Goal: Task Accomplishment & Management: Manage account settings

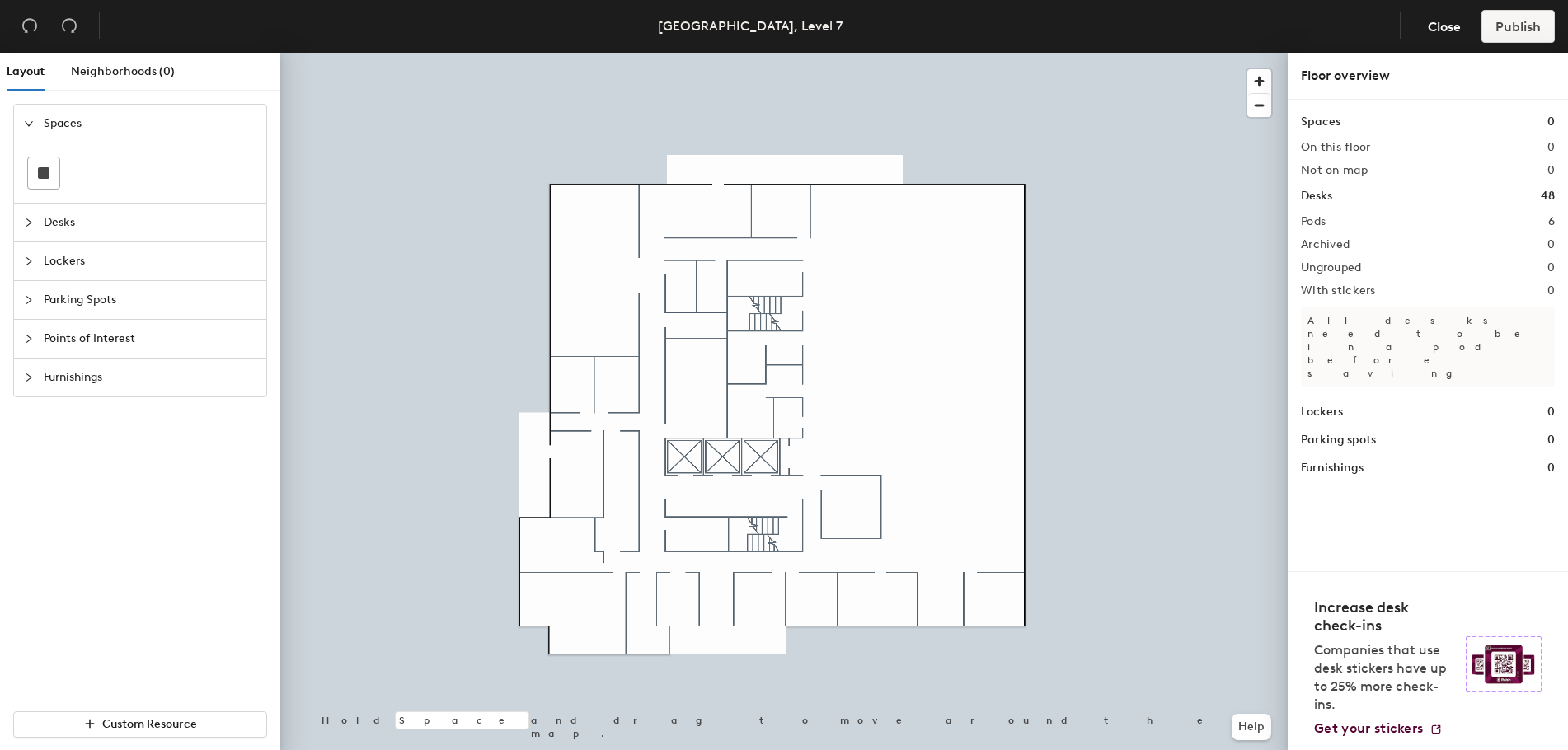
click at [26, 218] on icon "collapsed" at bounding box center [28, 222] width 9 height 9
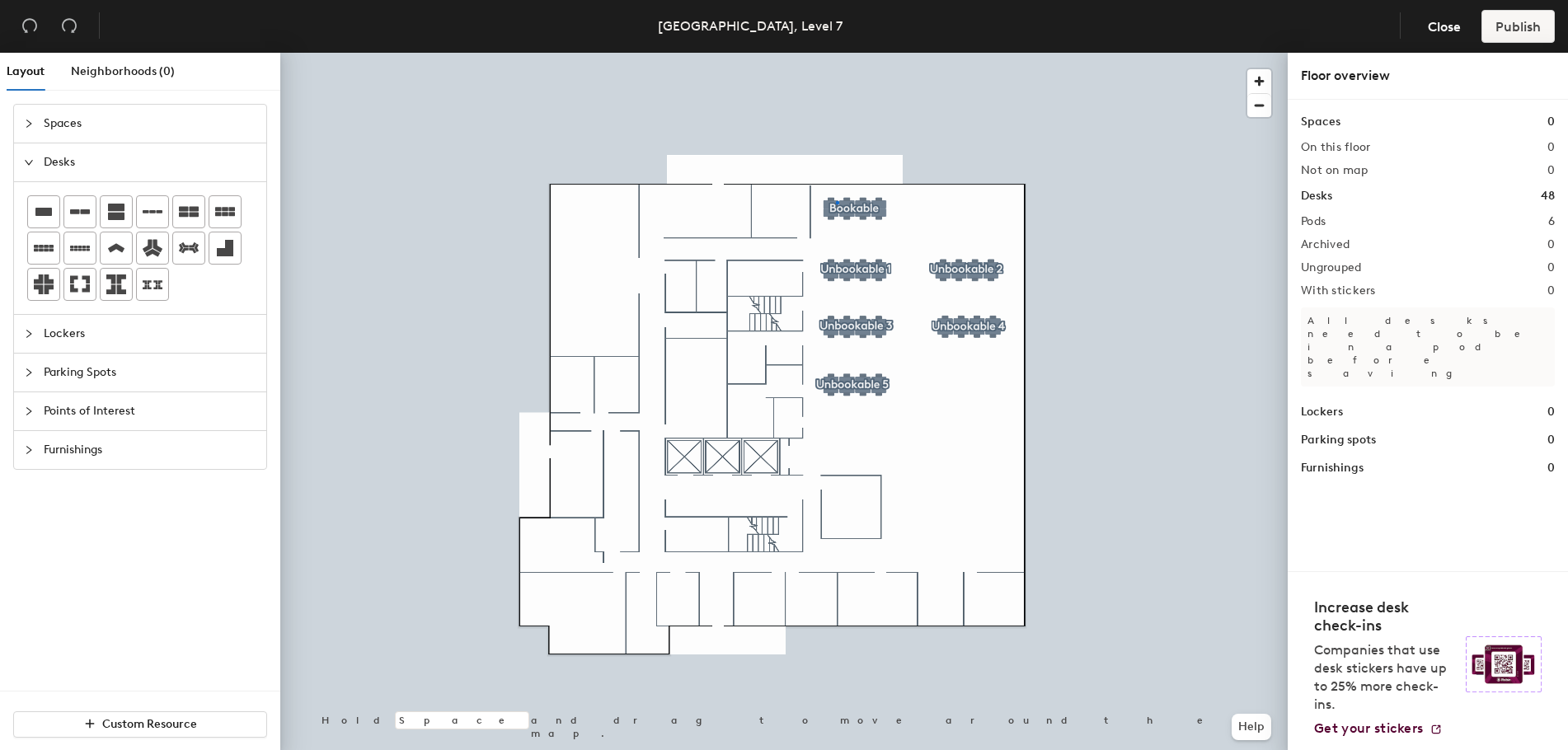
click at [837, 53] on div at bounding box center [784, 53] width 1008 height 0
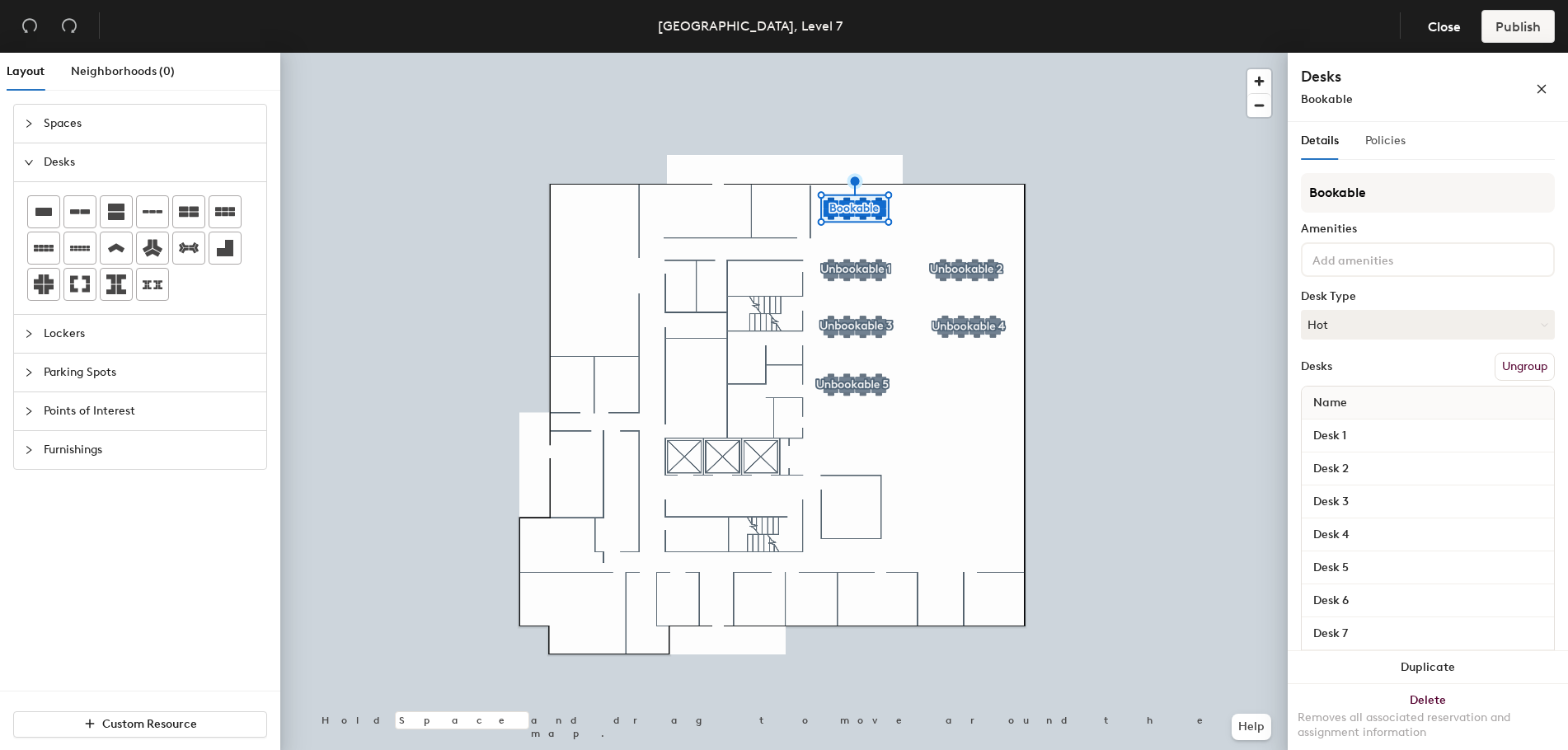
click at [1363, 134] on div "Details Policies" at bounding box center [1353, 141] width 105 height 38
click at [1383, 141] on span "Policies" at bounding box center [1385, 140] width 41 height 14
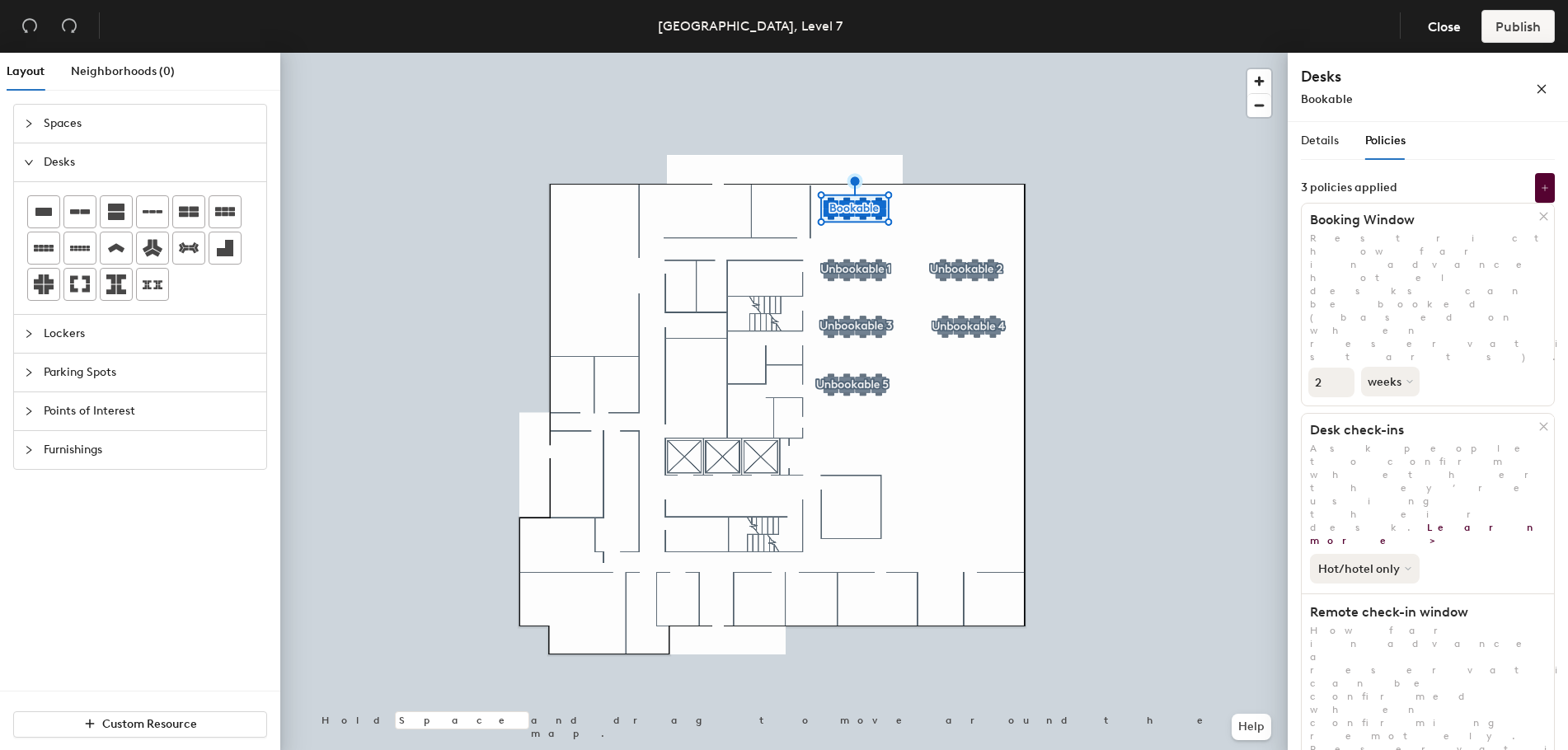
click at [1412, 554] on button "Hot/hotel only" at bounding box center [1365, 568] width 110 height 29
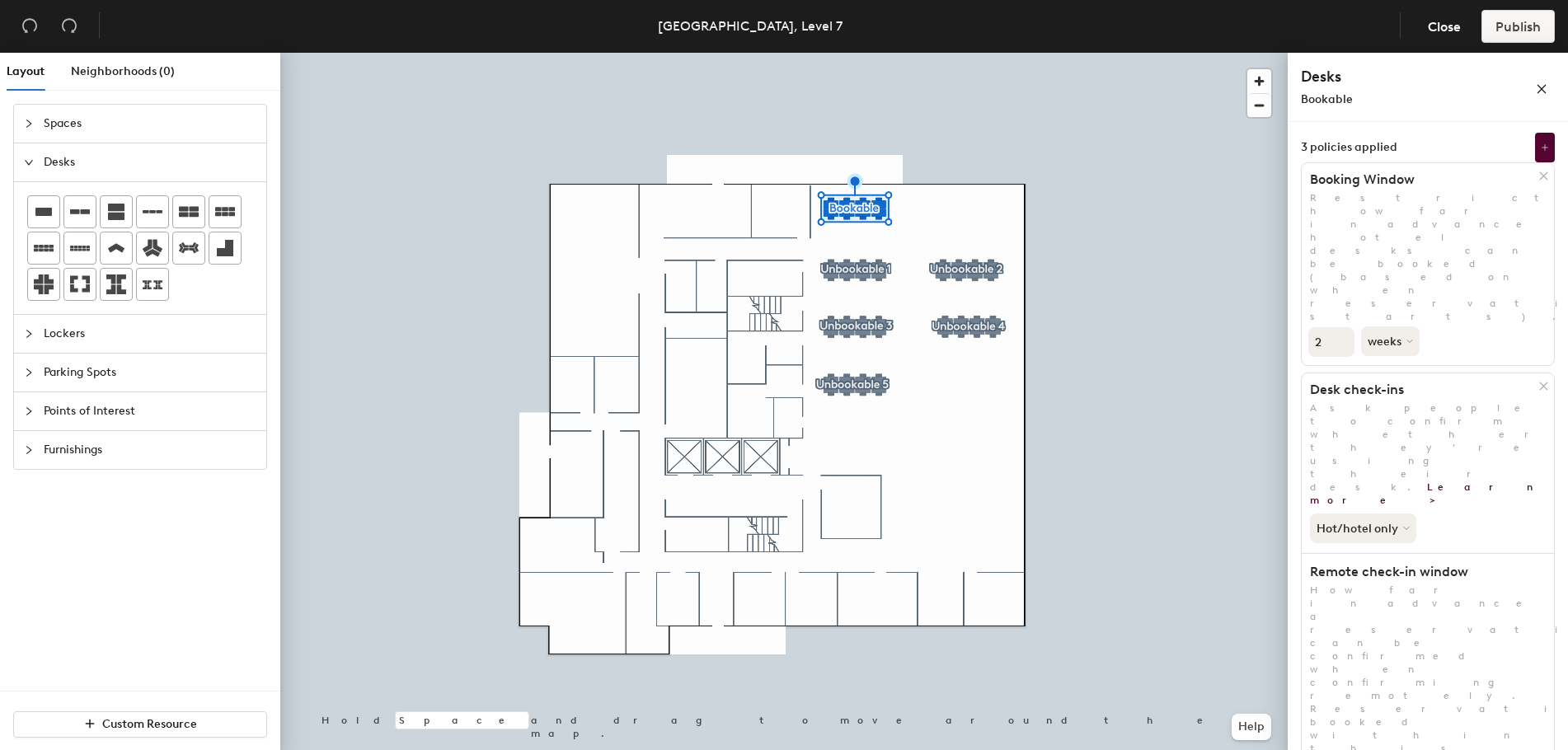
scroll to position [61, 0]
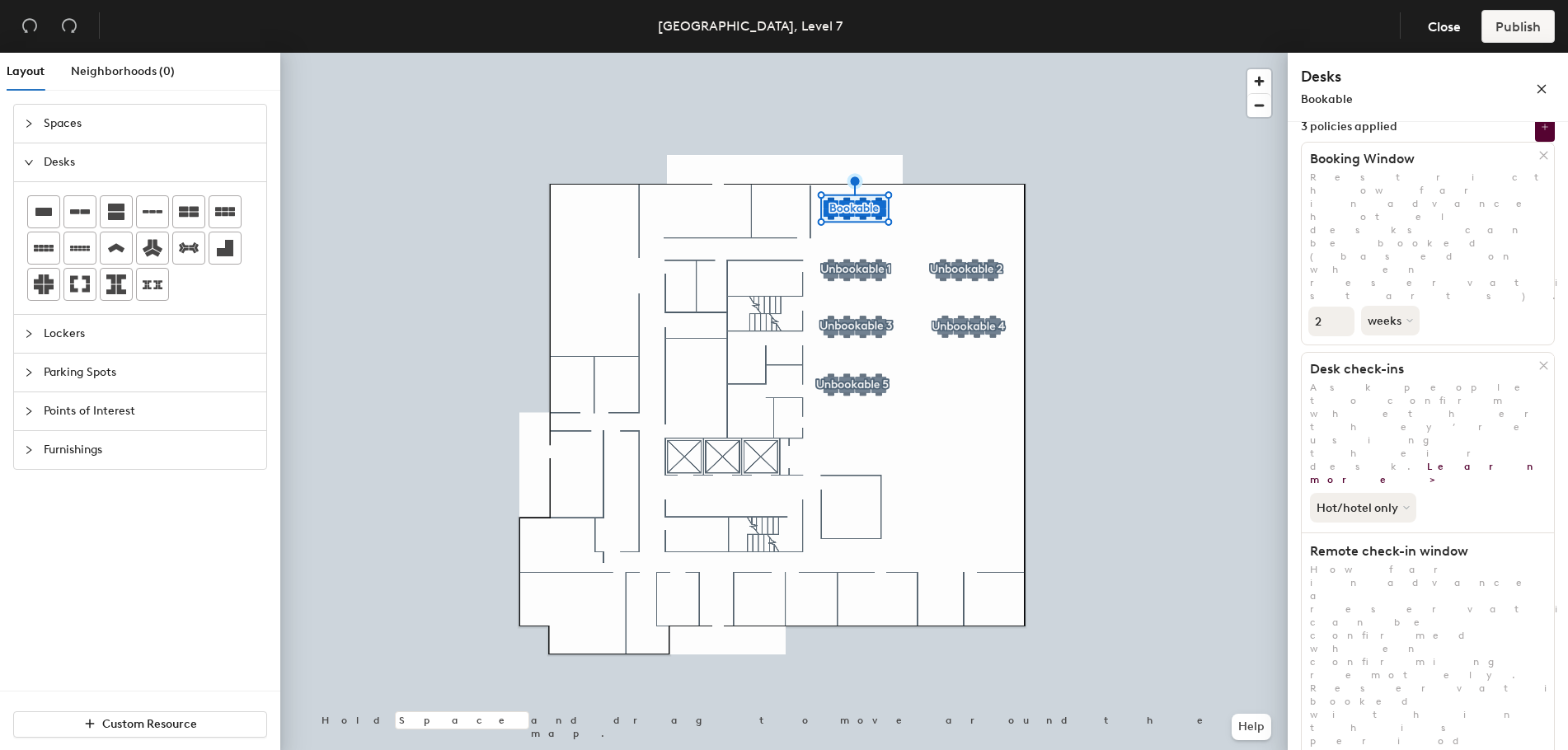
click at [934, 53] on div at bounding box center [784, 53] width 1008 height 0
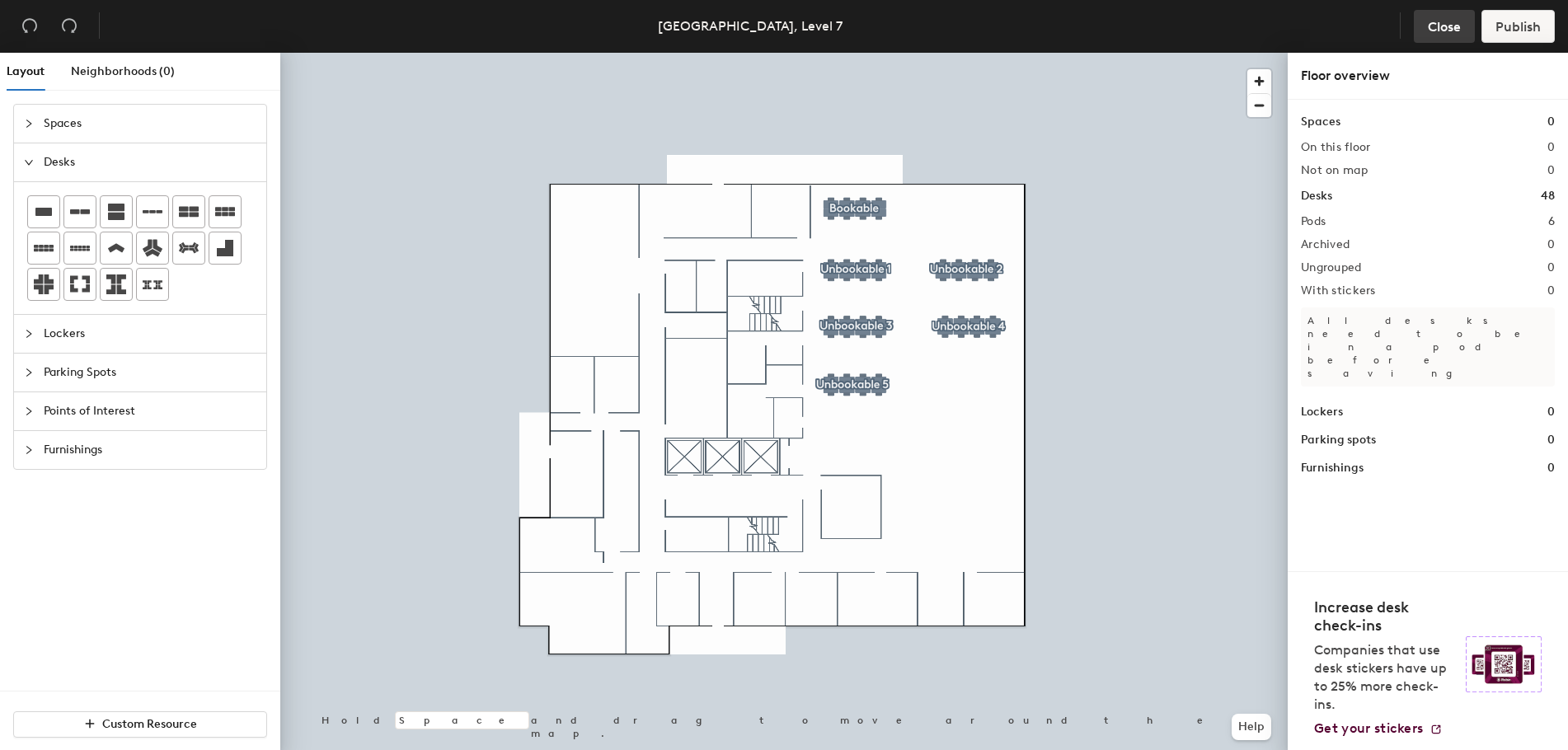
click at [1423, 23] on button "Close" at bounding box center [1444, 26] width 61 height 33
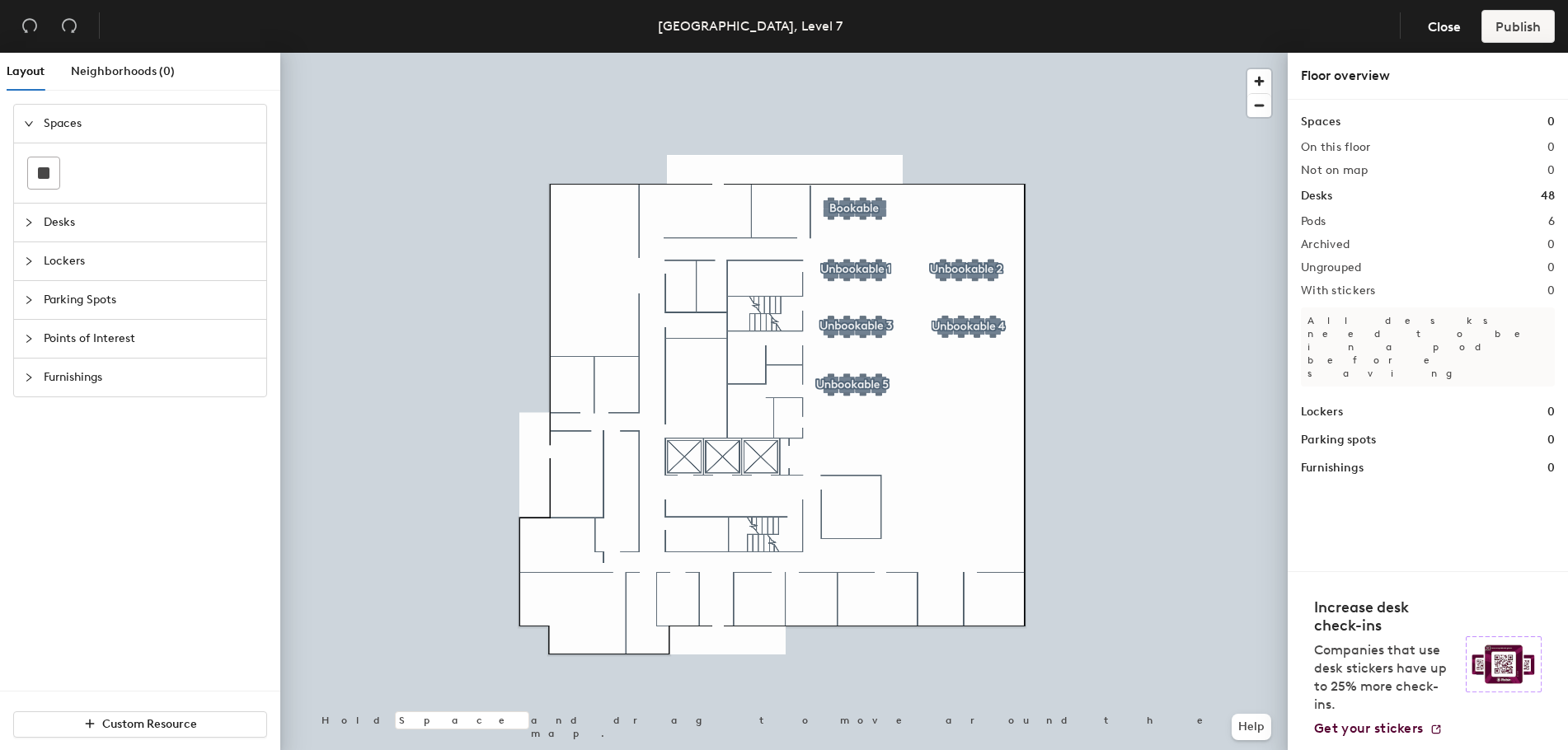
click at [860, 53] on div at bounding box center [784, 53] width 1008 height 0
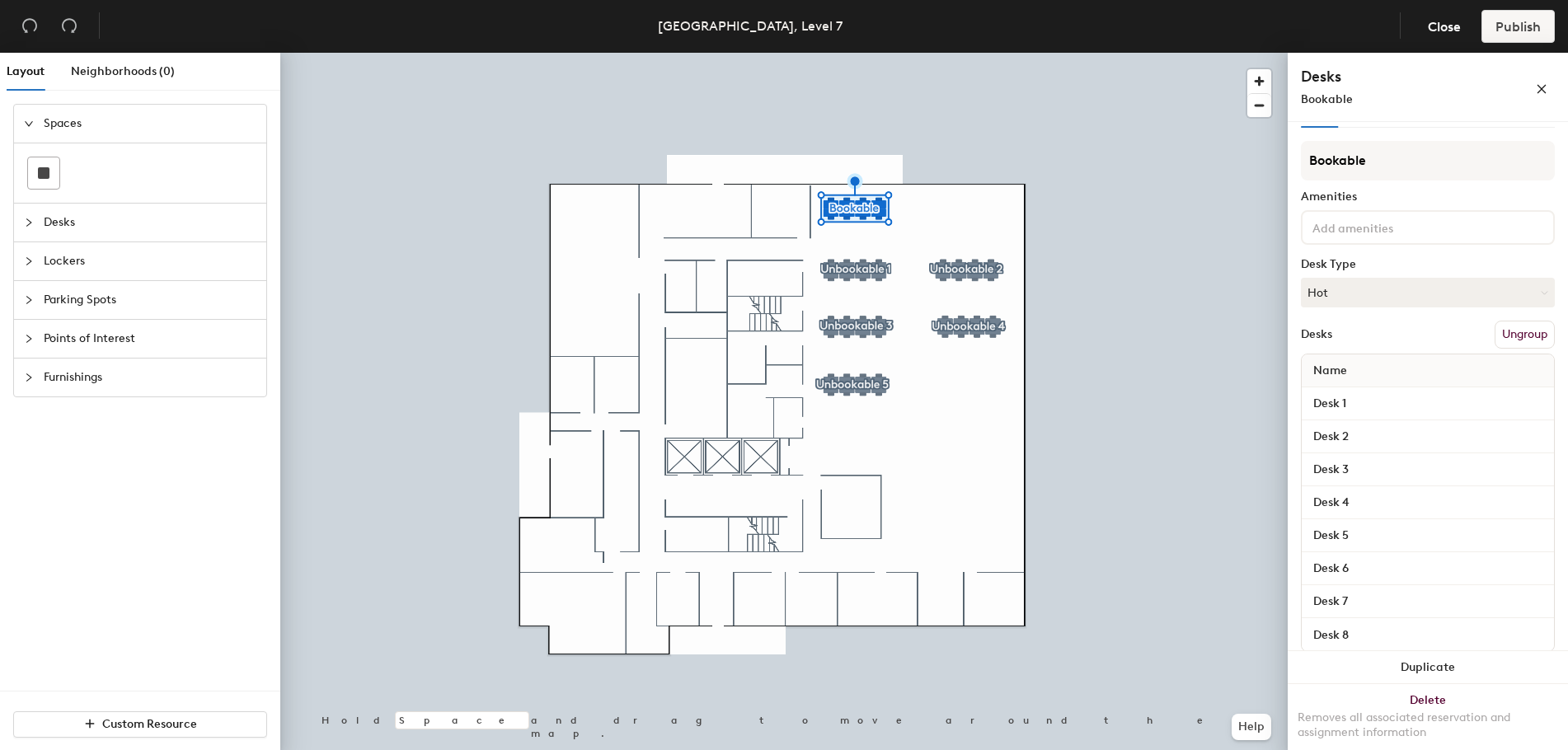
scroll to position [56, 0]
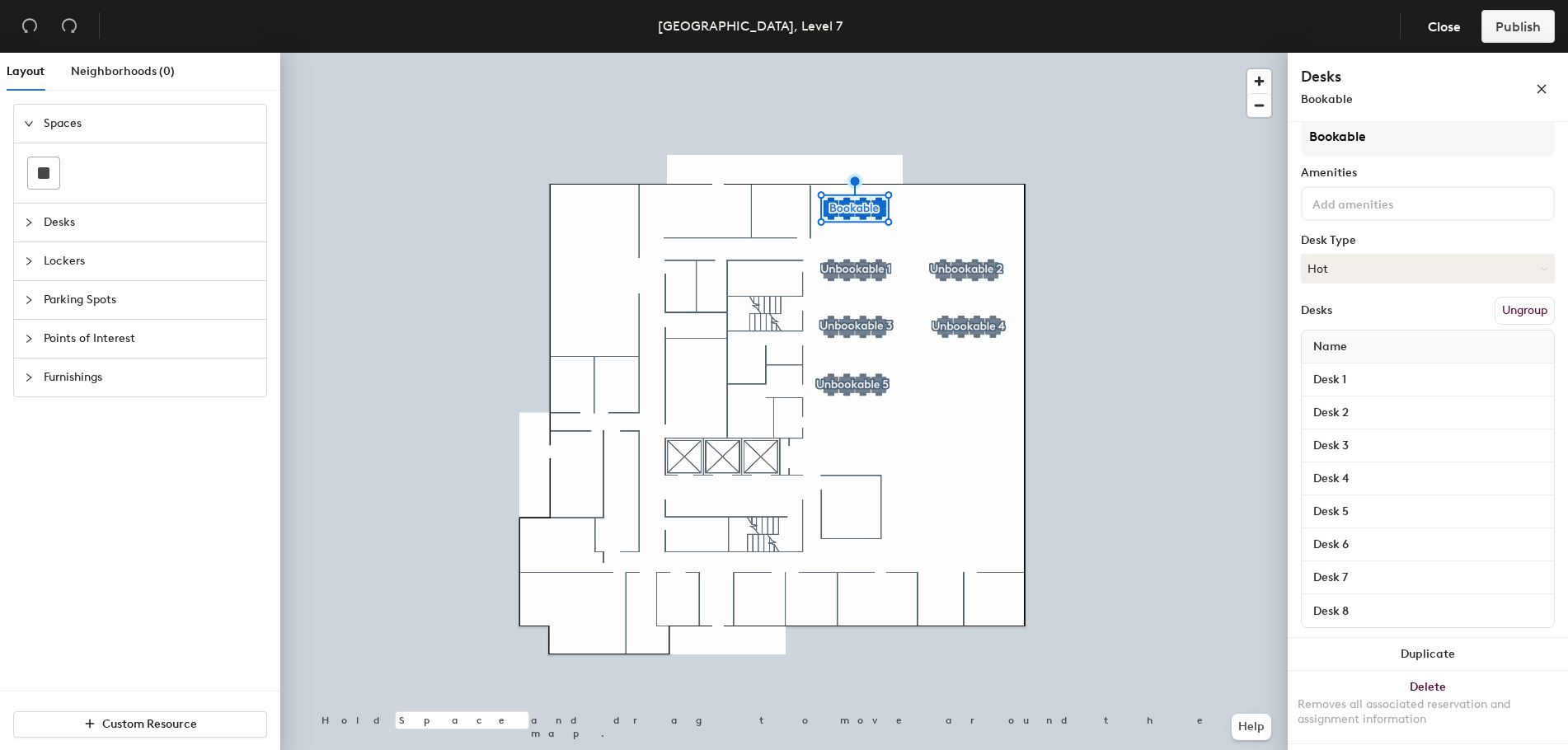
click at [843, 53] on div at bounding box center [784, 53] width 1008 height 0
click at [1337, 270] on button "Hot" at bounding box center [1428, 268] width 254 height 29
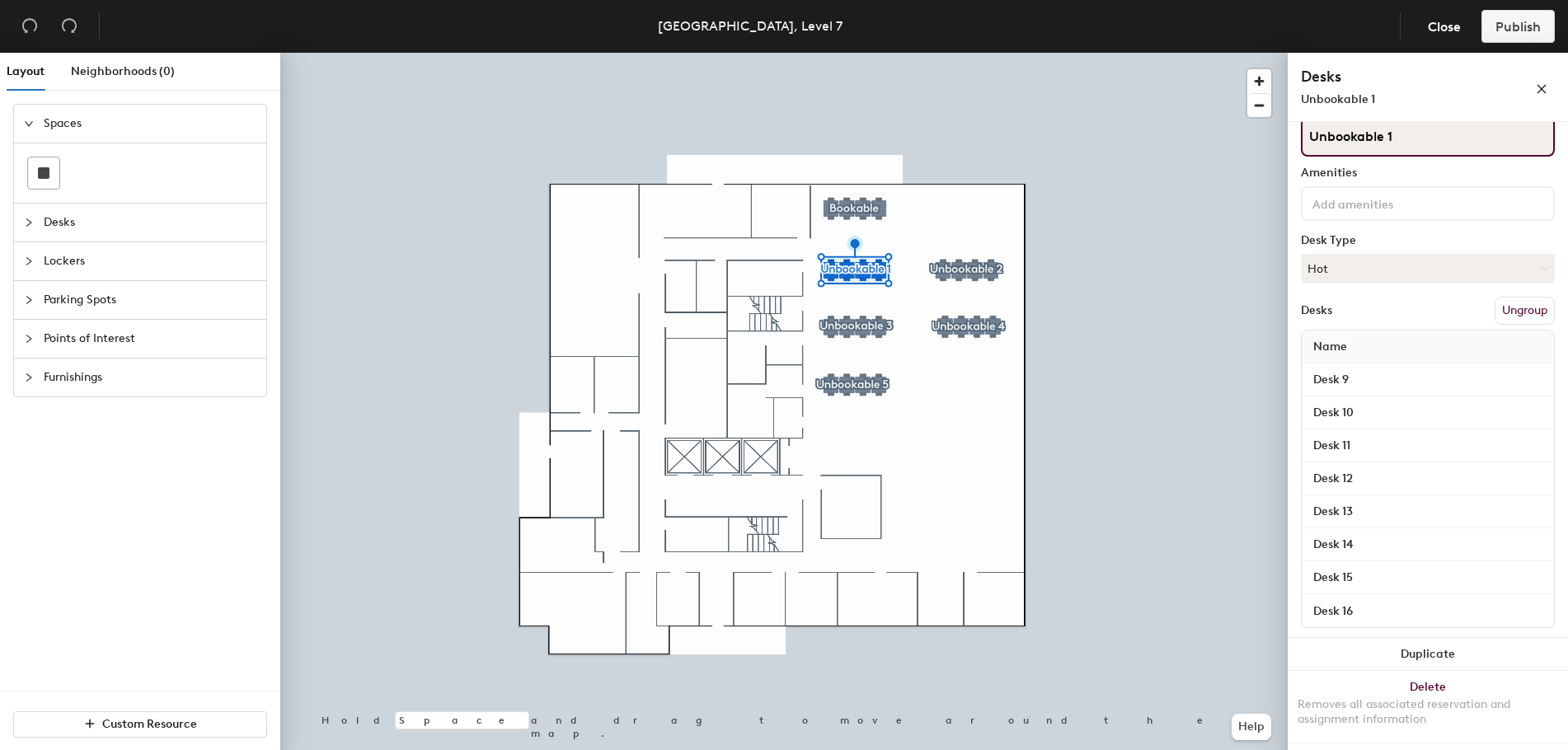
click at [1345, 139] on input "Unbookable 1" at bounding box center [1428, 137] width 254 height 40
click at [1293, 261] on div "Details Policies Unbookable 1 Amenities Desk Type Hot Desks Ungroup Name Desk 9…" at bounding box center [1428, 439] width 280 height 635
click at [1315, 270] on button "Hot" at bounding box center [1428, 268] width 254 height 29
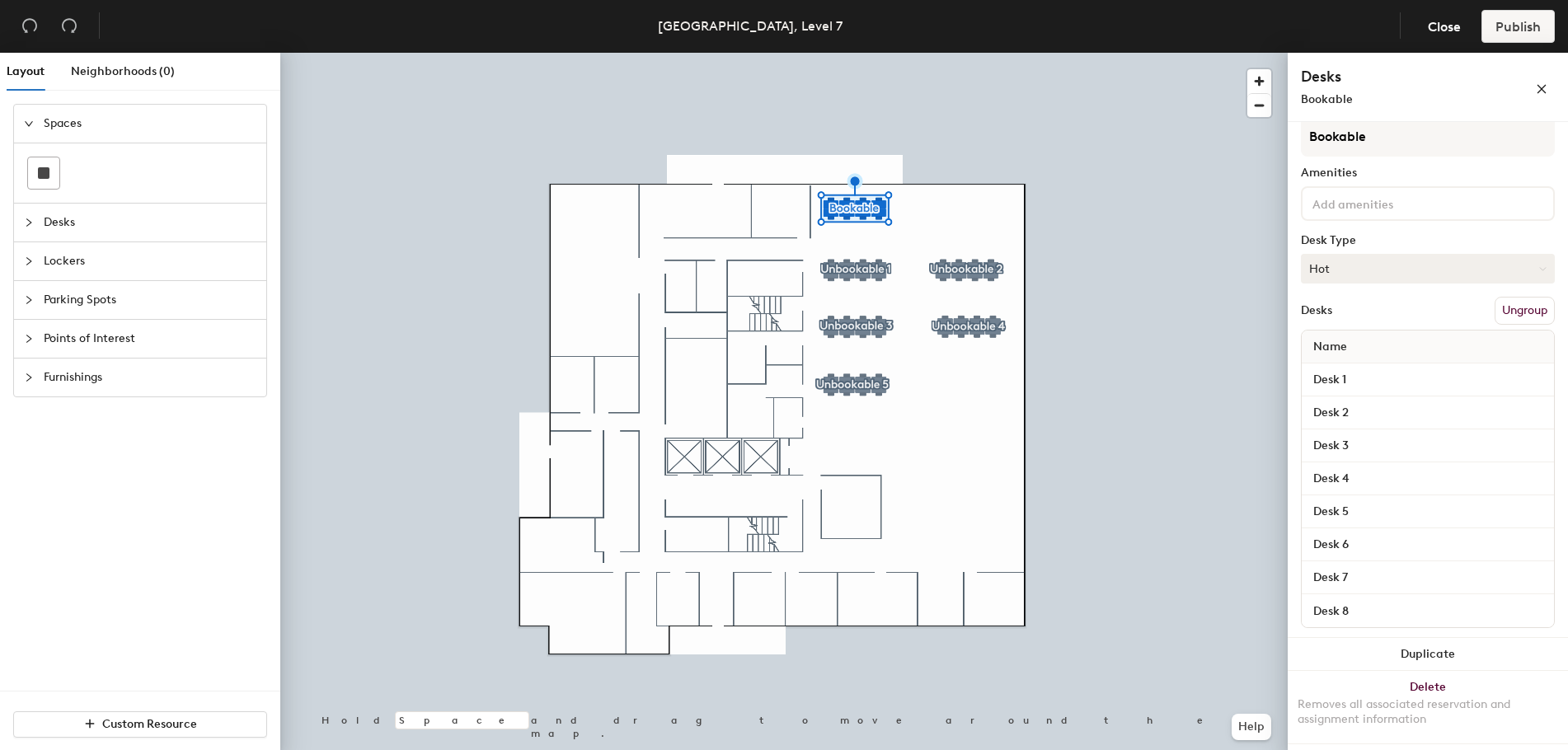
click at [1342, 277] on button "Hot" at bounding box center [1428, 268] width 254 height 29
click at [1348, 366] on div "Hoteled" at bounding box center [1384, 369] width 165 height 25
click at [1517, 36] on button "Publish" at bounding box center [1519, 26] width 74 height 33
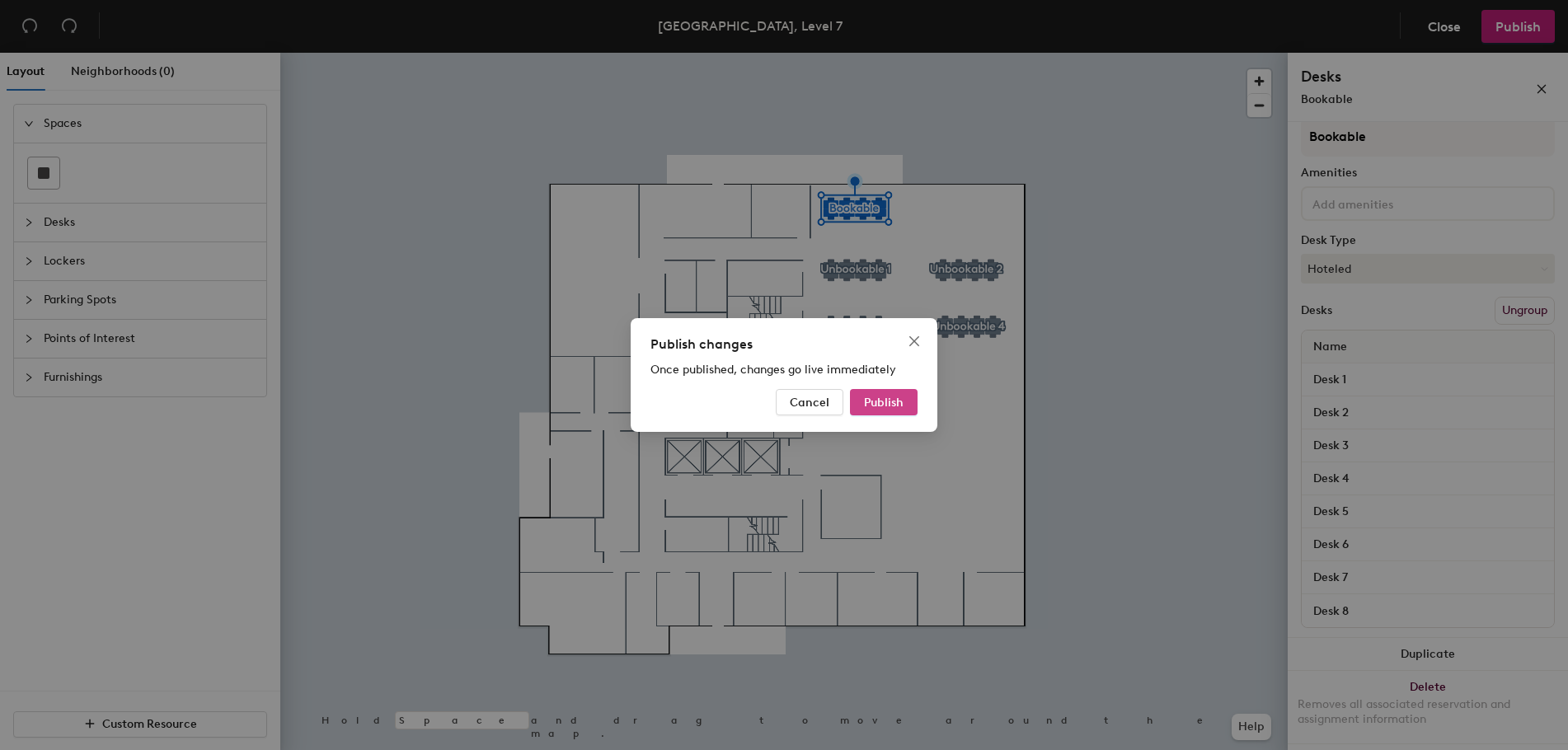
click at [886, 402] on span "Publish" at bounding box center [884, 402] width 40 height 14
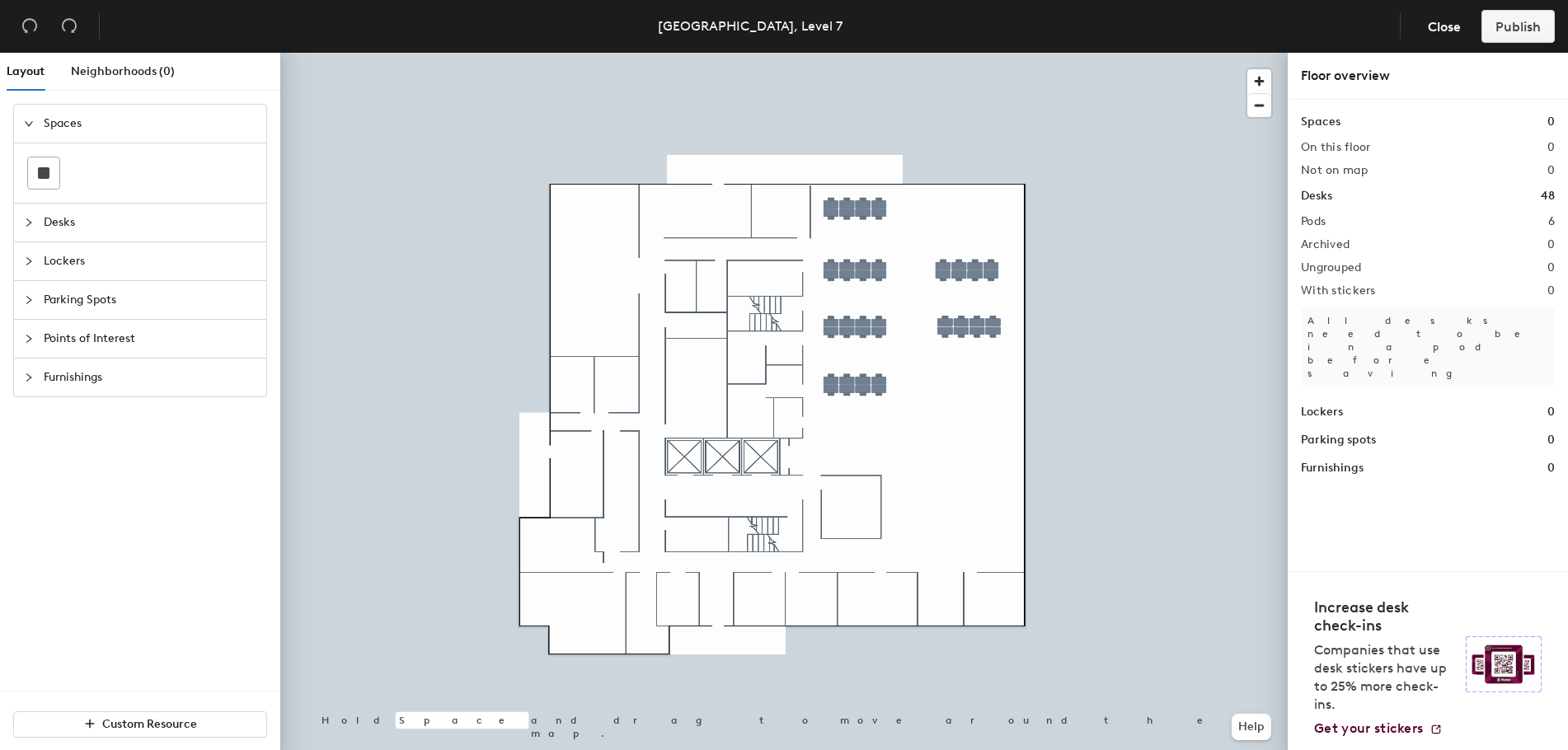
click at [852, 53] on div at bounding box center [784, 53] width 1008 height 0
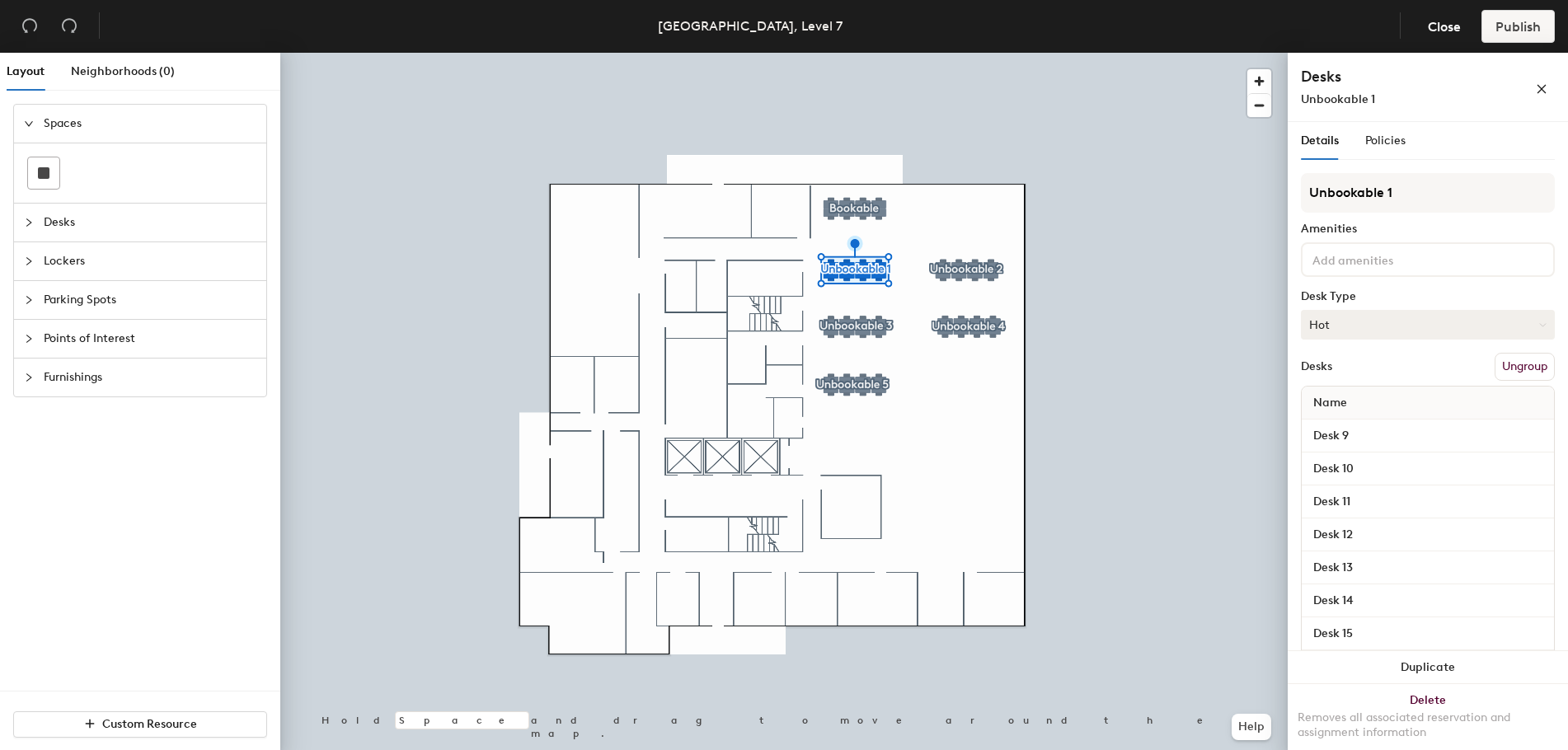
click at [1358, 319] on button "Hot" at bounding box center [1428, 324] width 254 height 29
click at [1343, 421] on div "Hoteled" at bounding box center [1384, 426] width 165 height 25
click at [978, 53] on div at bounding box center [784, 53] width 1008 height 0
click at [1378, 315] on button "Hot" at bounding box center [1428, 324] width 254 height 29
click at [1348, 427] on div "Hoteled" at bounding box center [1384, 426] width 165 height 25
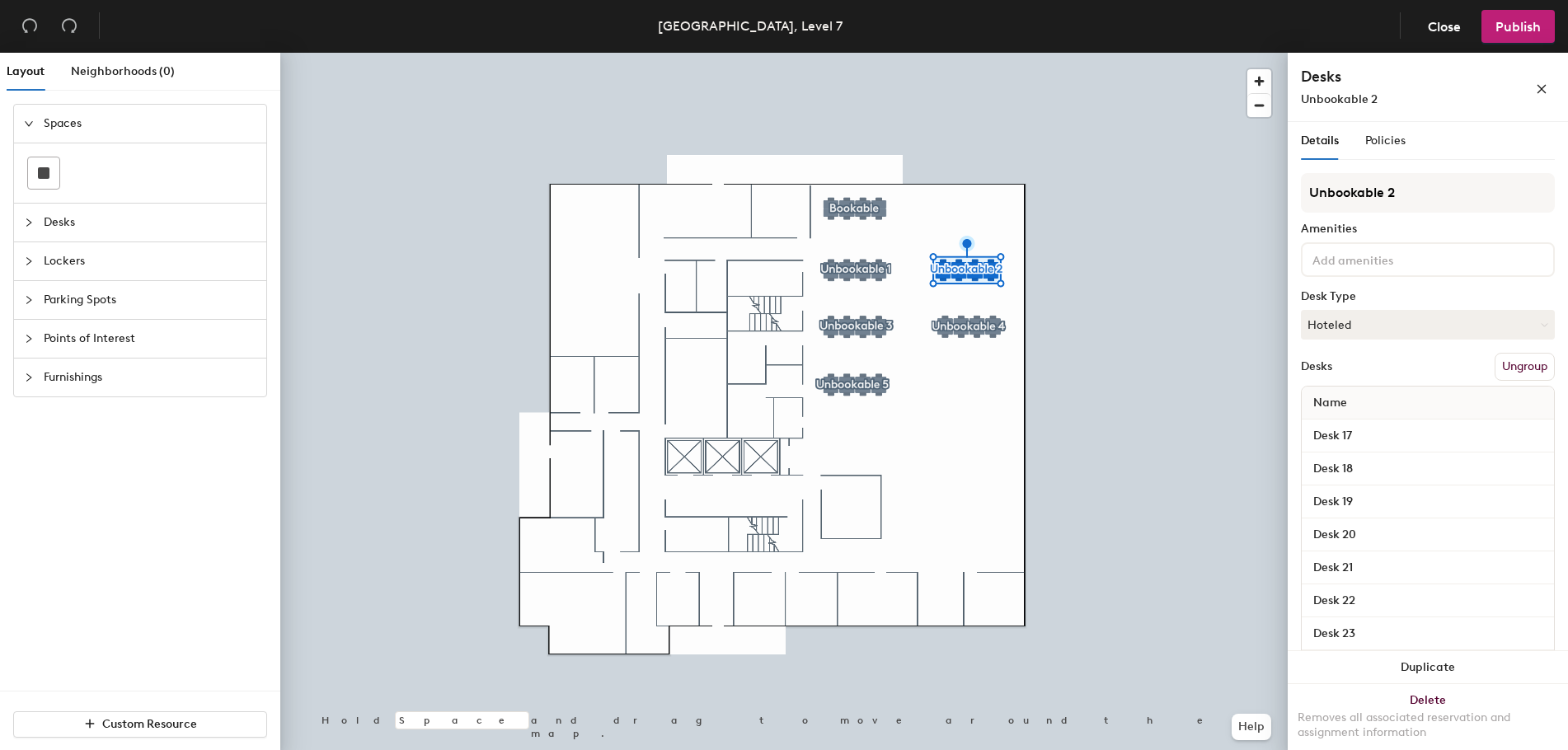
click at [855, 53] on div at bounding box center [784, 53] width 1008 height 0
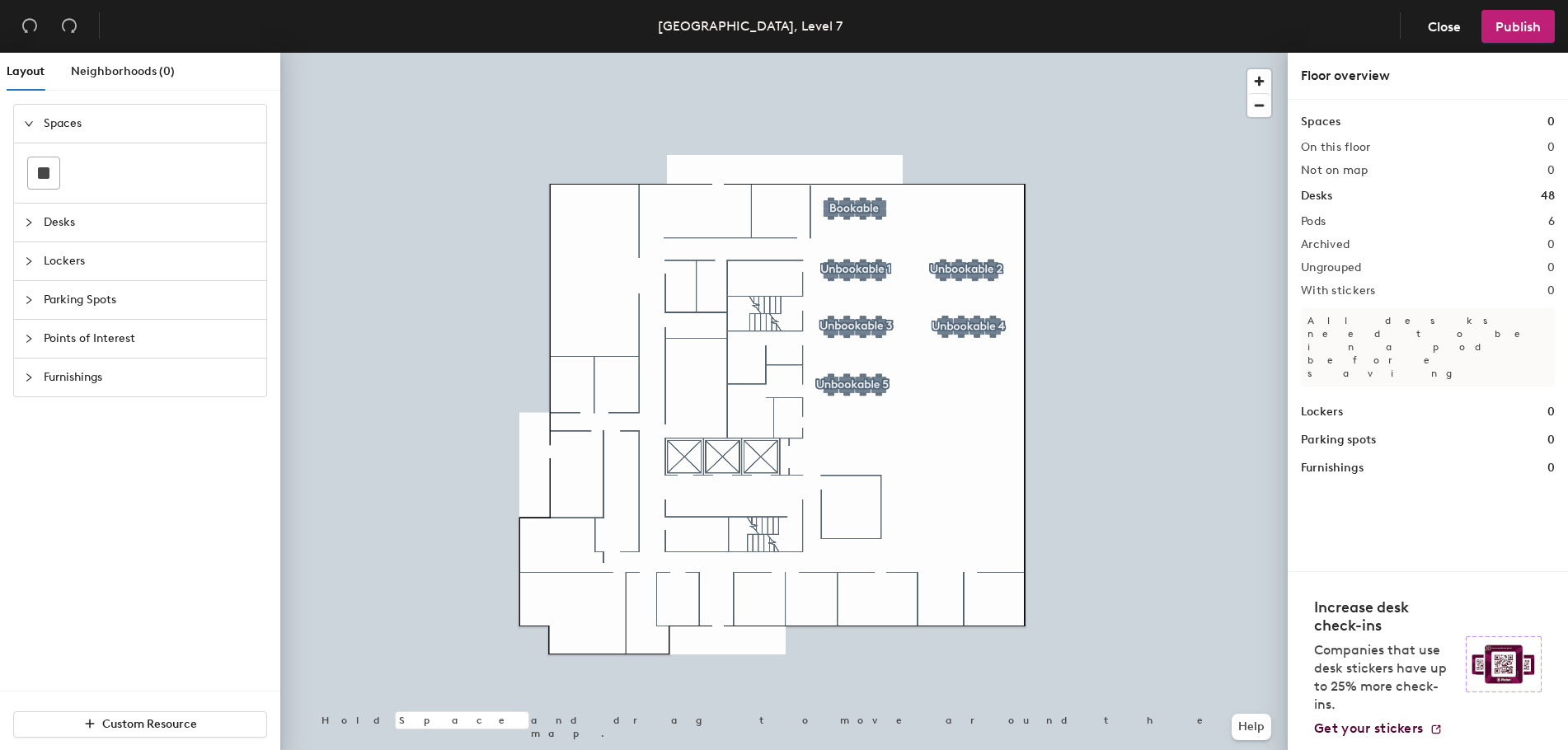
click at [863, 53] on div at bounding box center [784, 53] width 1008 height 0
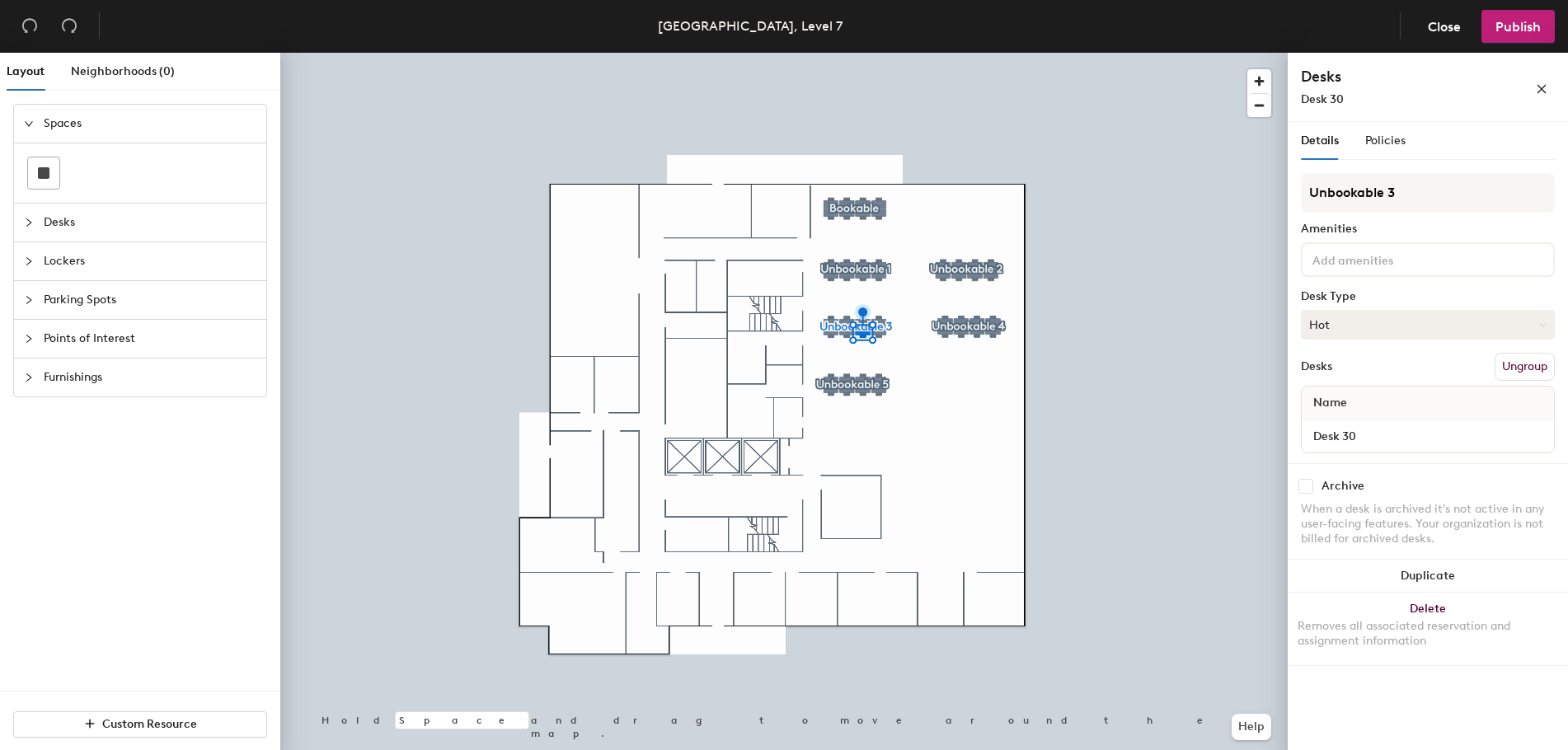
click at [1333, 317] on button "Hot" at bounding box center [1428, 324] width 254 height 29
click at [1328, 422] on div "Hoteled" at bounding box center [1384, 426] width 165 height 25
click at [978, 53] on div at bounding box center [784, 53] width 1008 height 0
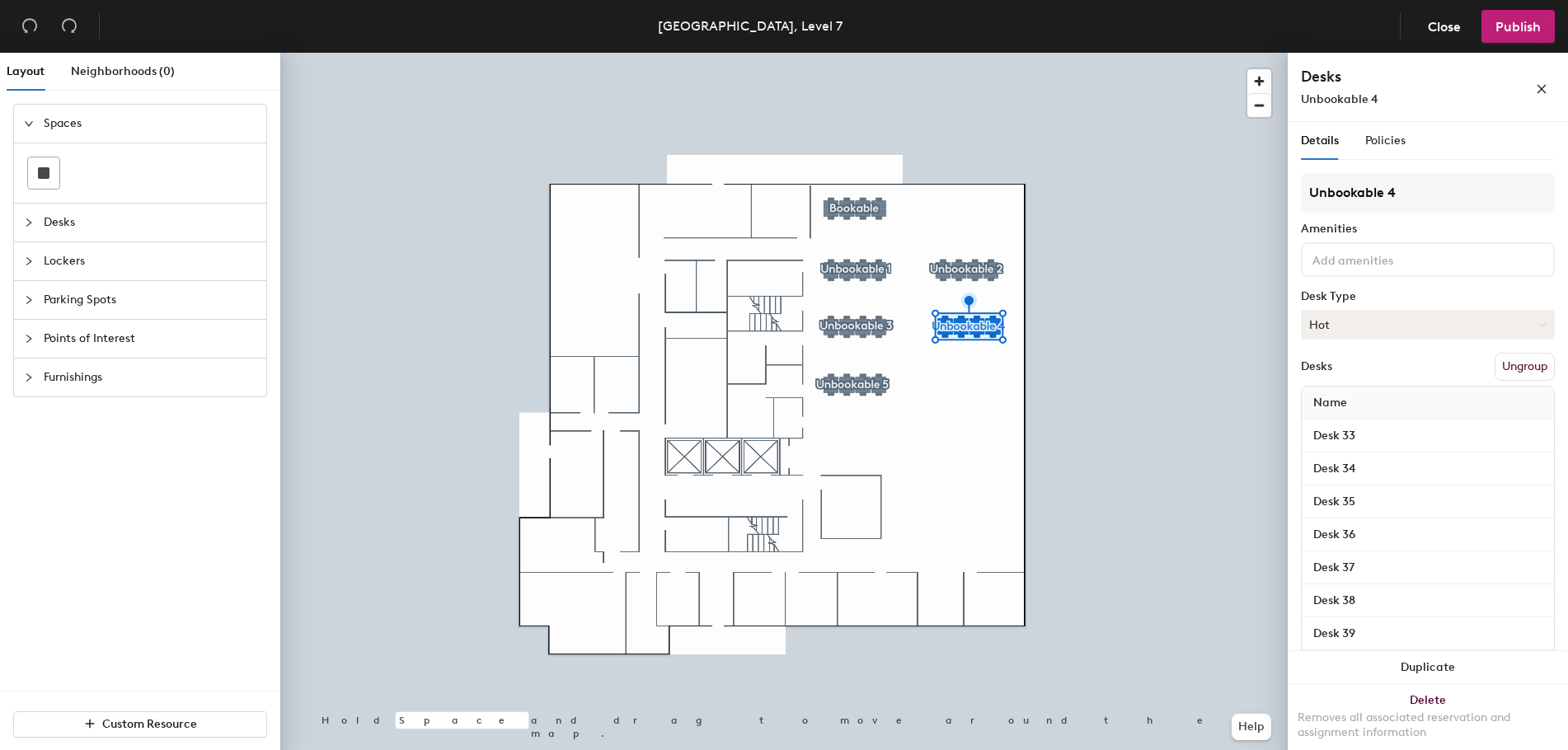
click at [1355, 331] on button "Hot" at bounding box center [1428, 324] width 254 height 29
click at [1335, 427] on div "Hoteled" at bounding box center [1384, 426] width 165 height 25
click at [842, 53] on div at bounding box center [784, 53] width 1008 height 0
click at [1313, 323] on button "Hot" at bounding box center [1428, 324] width 254 height 29
click at [1328, 421] on div "Hoteled" at bounding box center [1384, 426] width 165 height 25
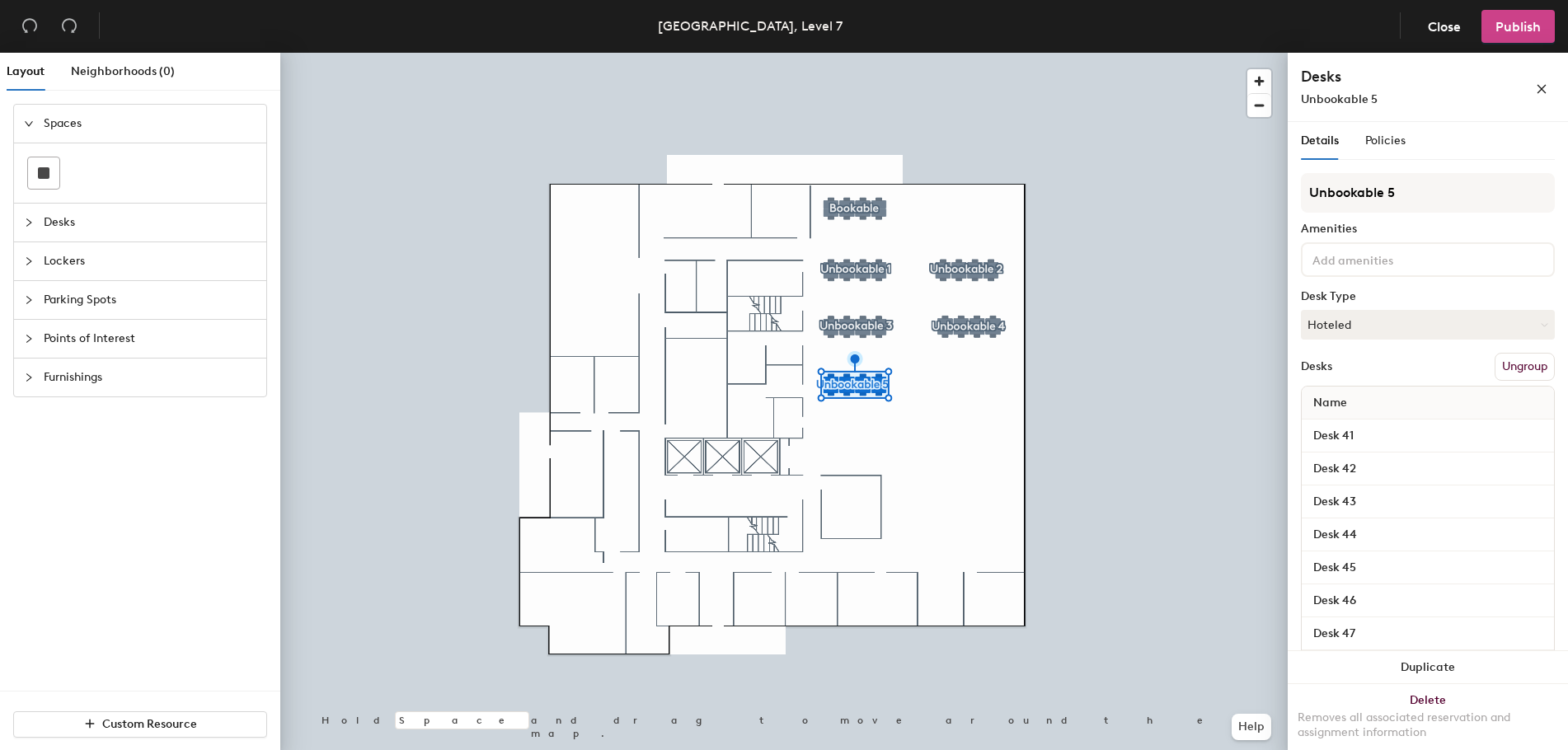
click at [1515, 27] on span "Publish" at bounding box center [1519, 26] width 45 height 16
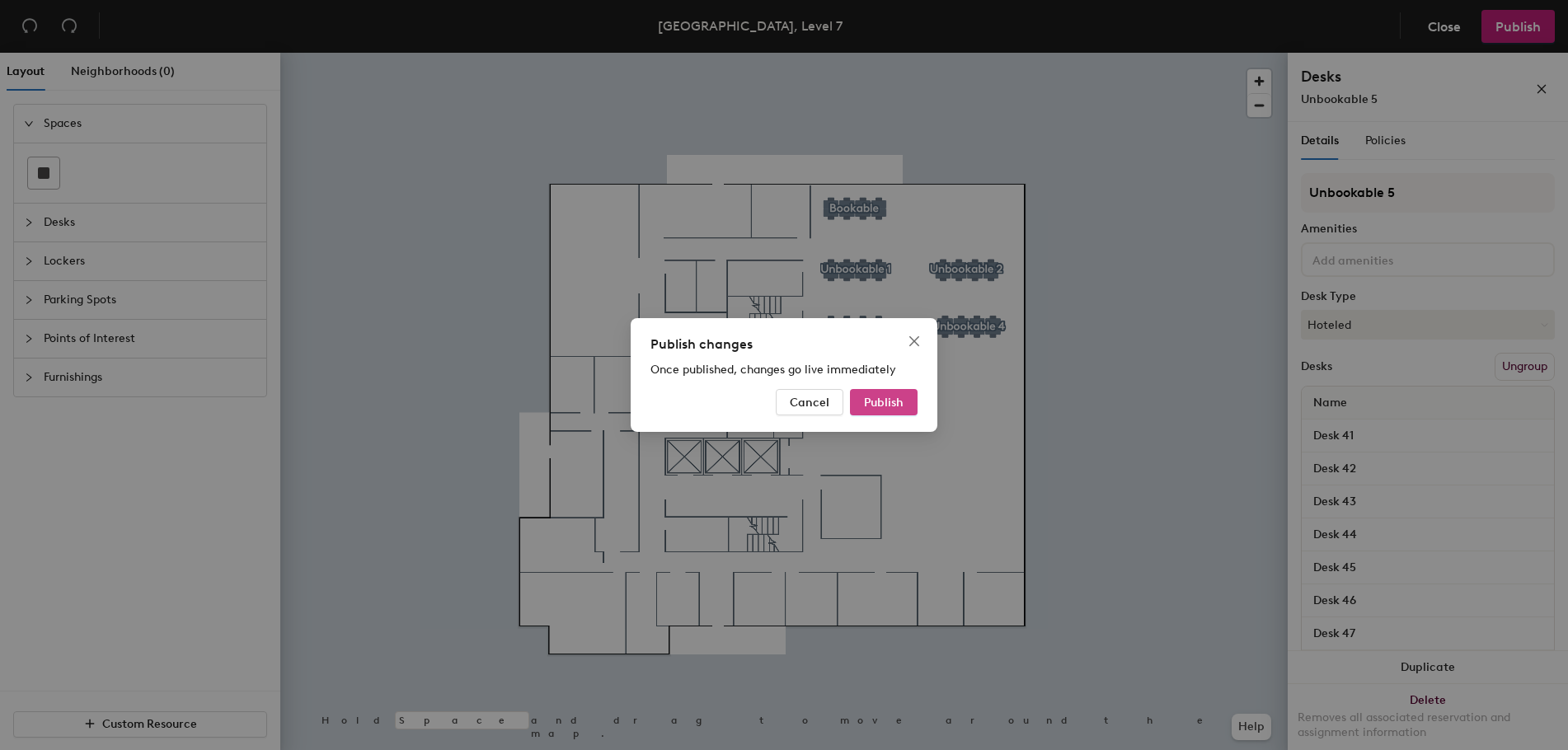
click at [892, 411] on button "Publish" at bounding box center [883, 402] width 67 height 26
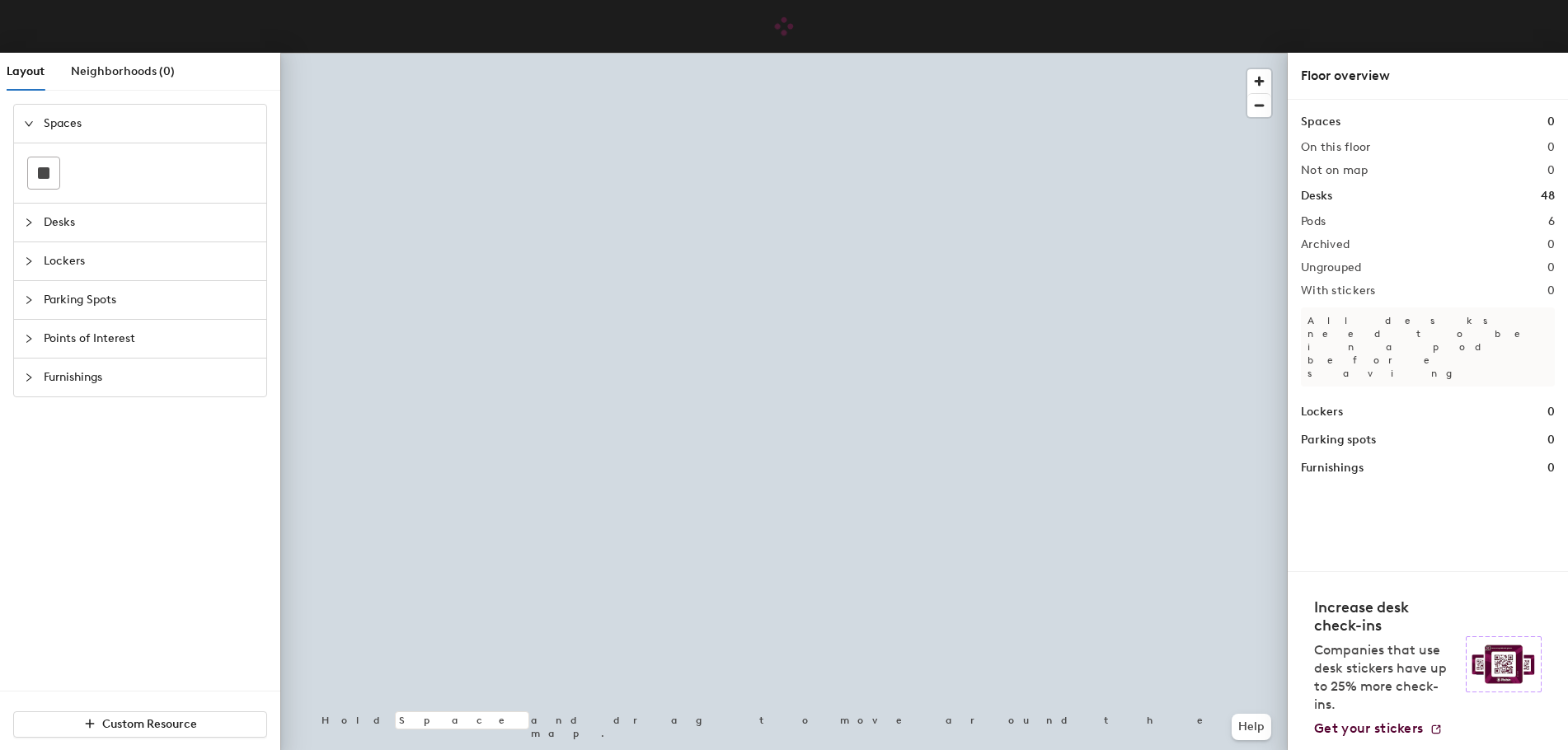
click at [851, 53] on div at bounding box center [784, 53] width 1008 height 0
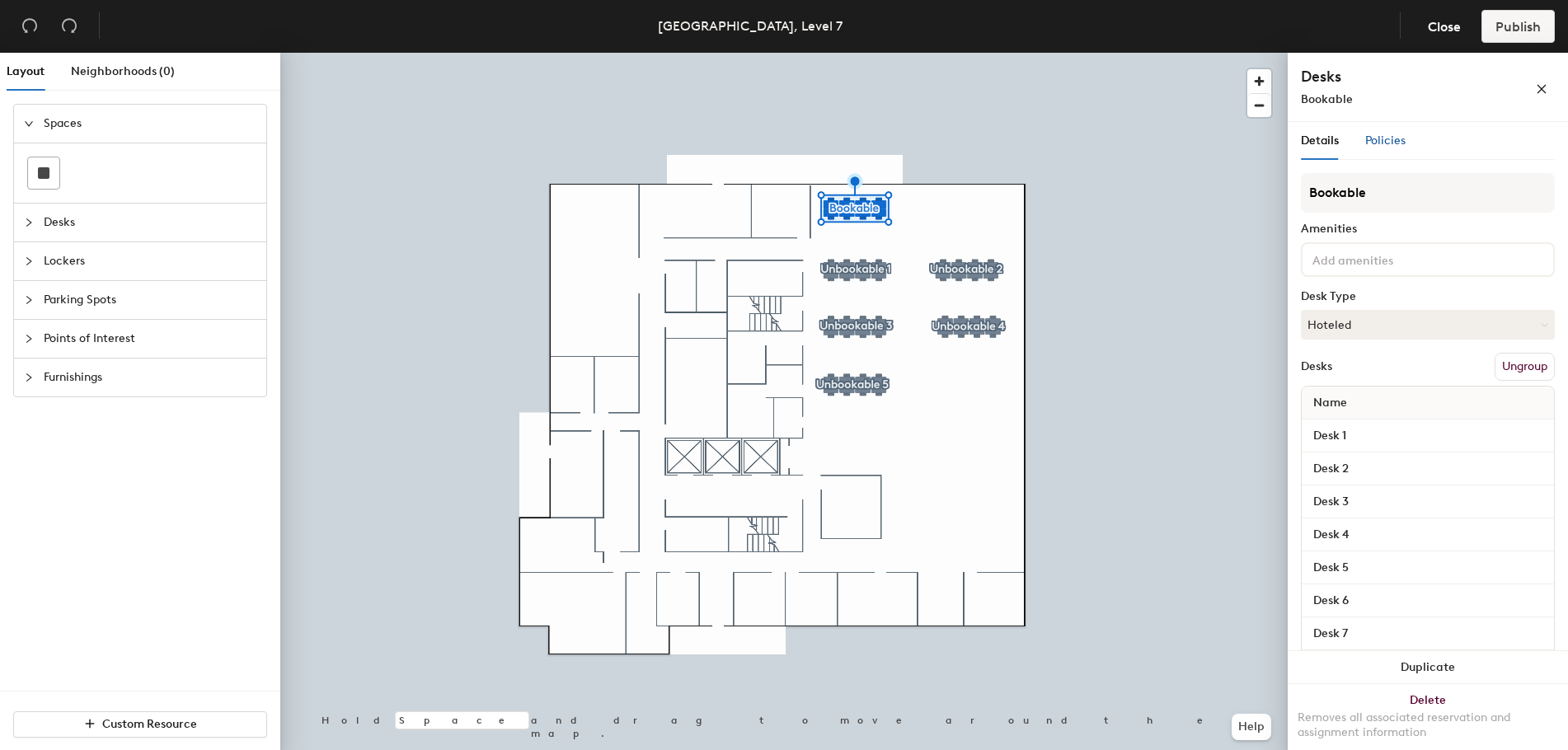
click at [1390, 142] on span "Policies" at bounding box center [1385, 140] width 41 height 14
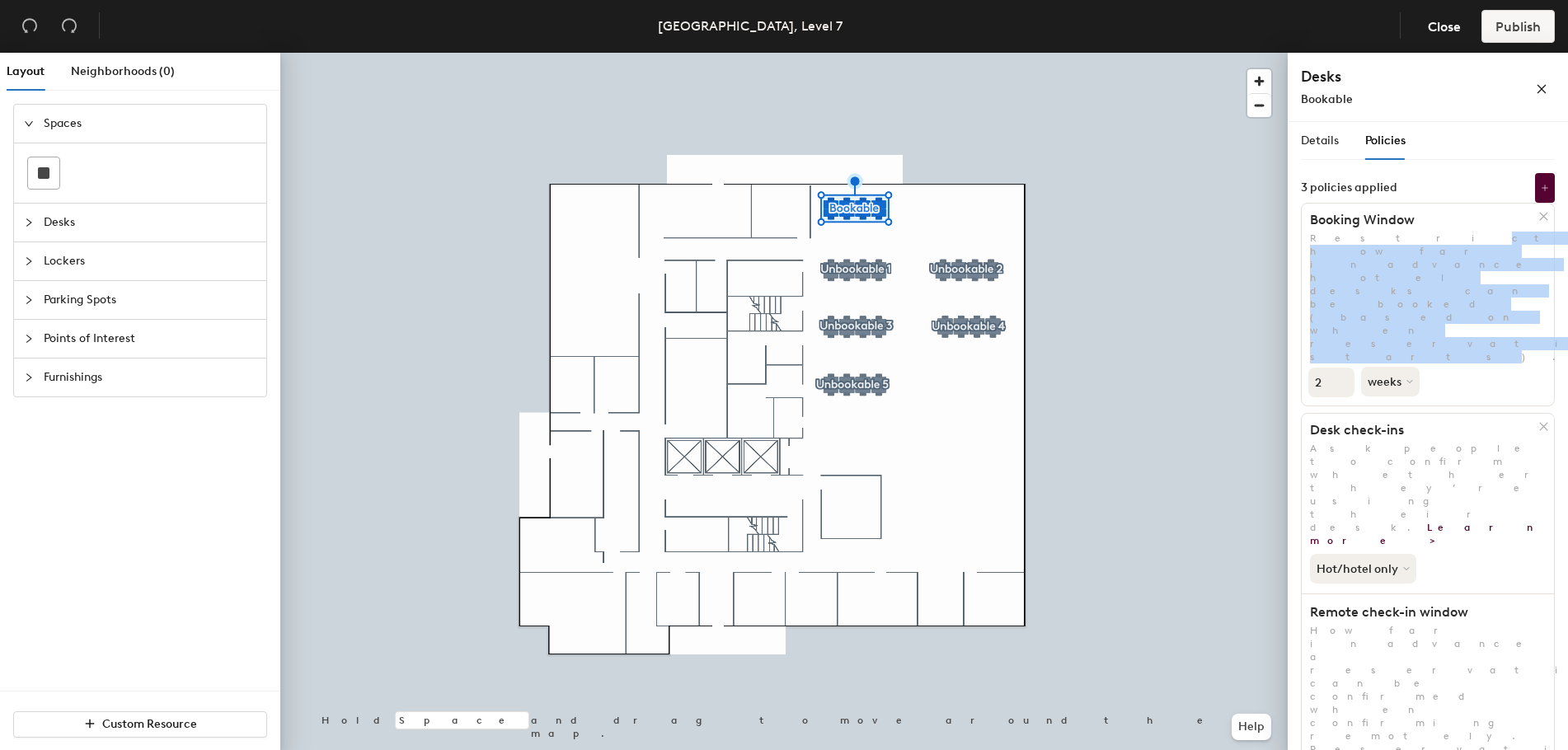
drag, startPoint x: 1336, startPoint y: 244, endPoint x: 1504, endPoint y: 254, distance: 168.3
click at [1504, 254] on p "Restrict how far in advance hotel desks can be booked (based on when reservatio…" at bounding box center [1428, 297] width 253 height 131
click at [1504, 256] on p "Restrict how far in advance hotel desks can be booked (based on when reservatio…" at bounding box center [1428, 297] width 253 height 131
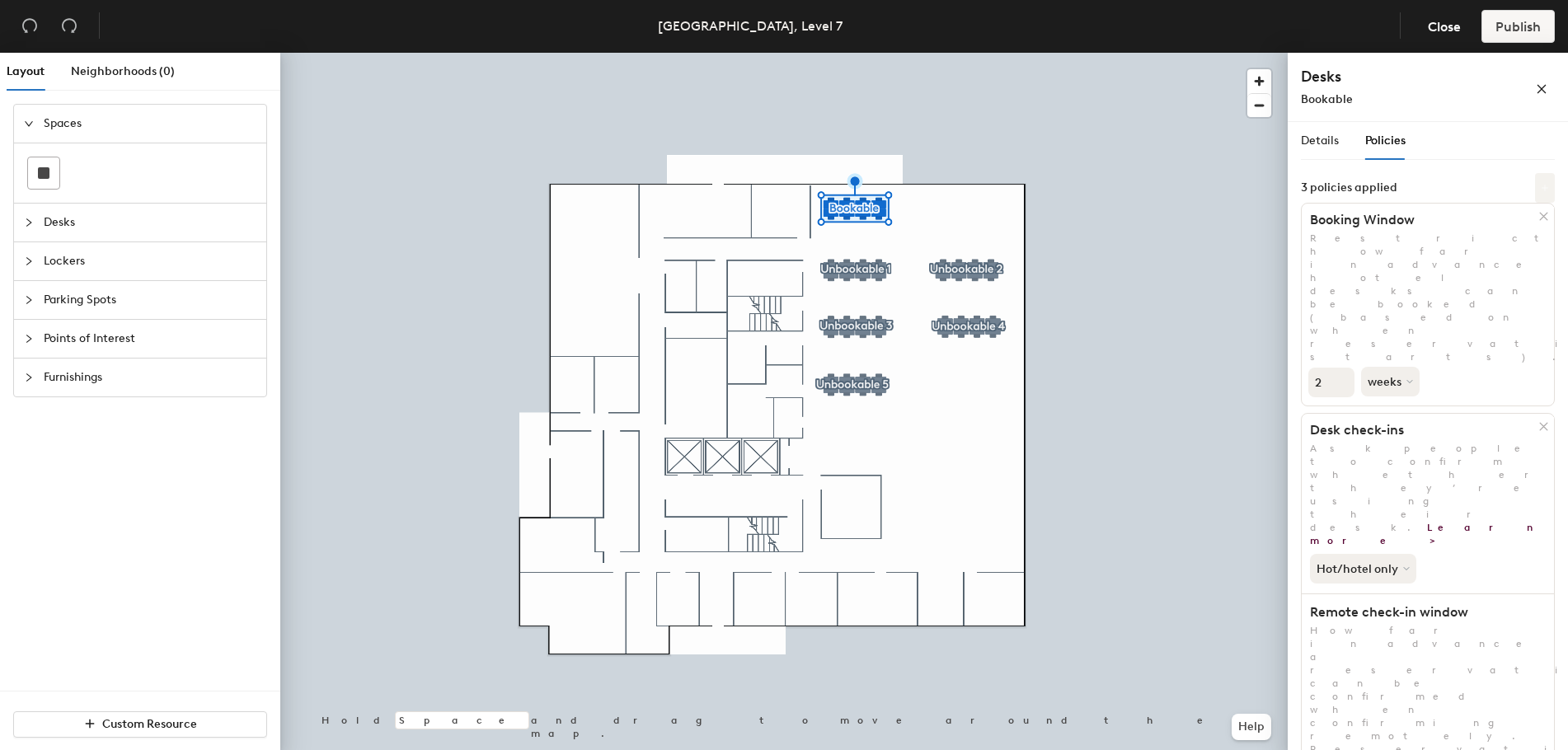
click at [1542, 185] on icon at bounding box center [1545, 187] width 9 height 9
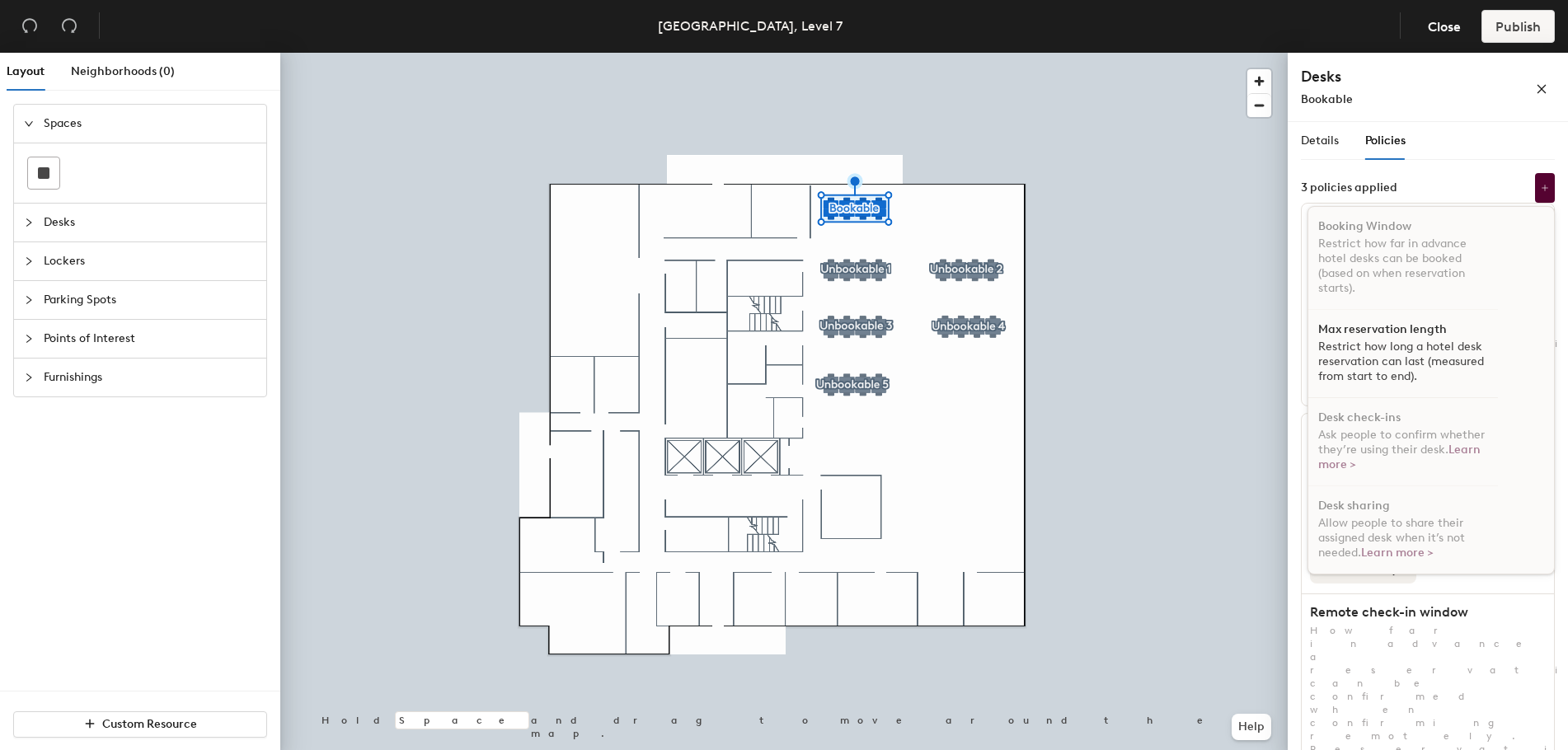
click at [1417, 176] on div "3 policies applied Booking Window Restrict how far in advance hotel desks can b…" at bounding box center [1428, 187] width 254 height 29
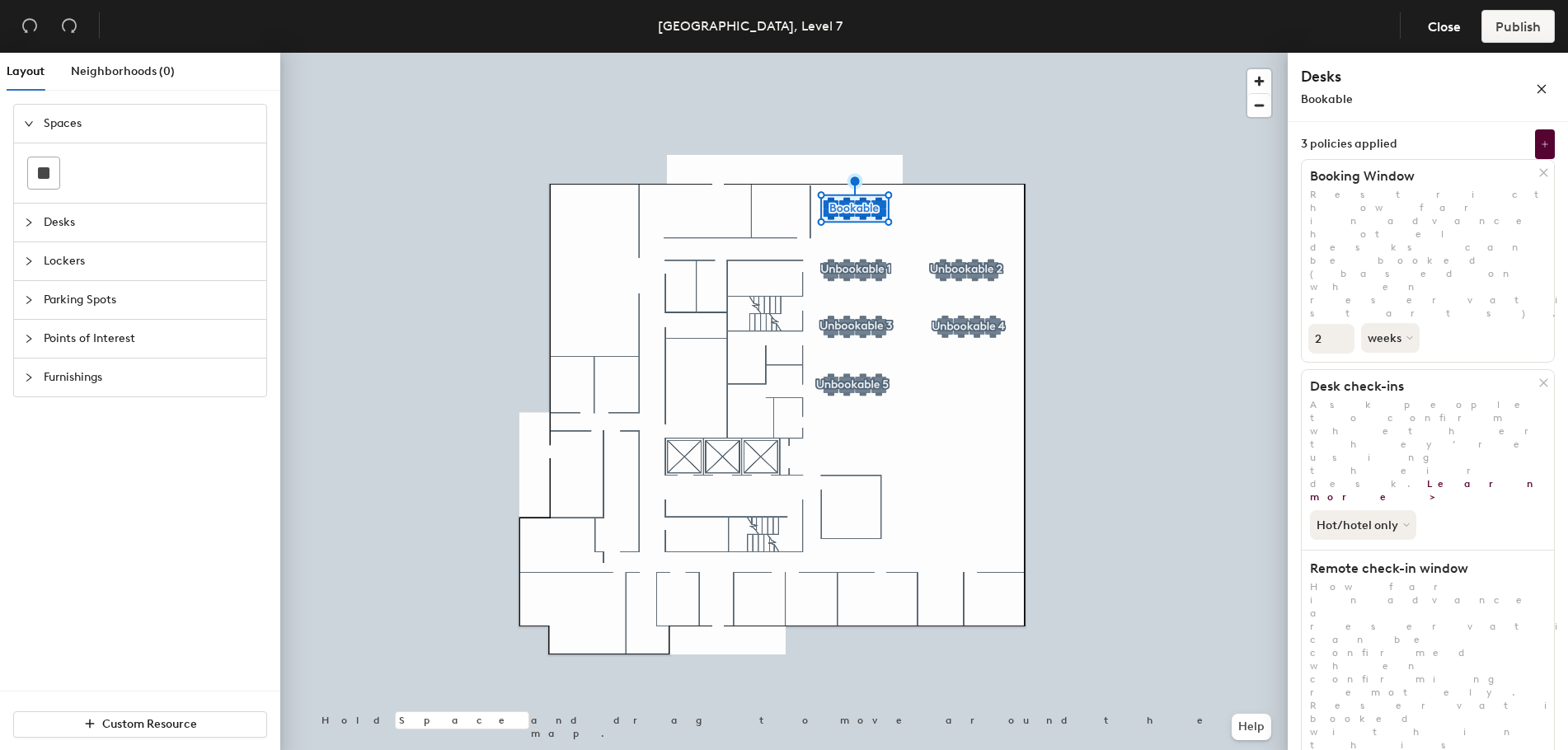
scroll to position [61, 0]
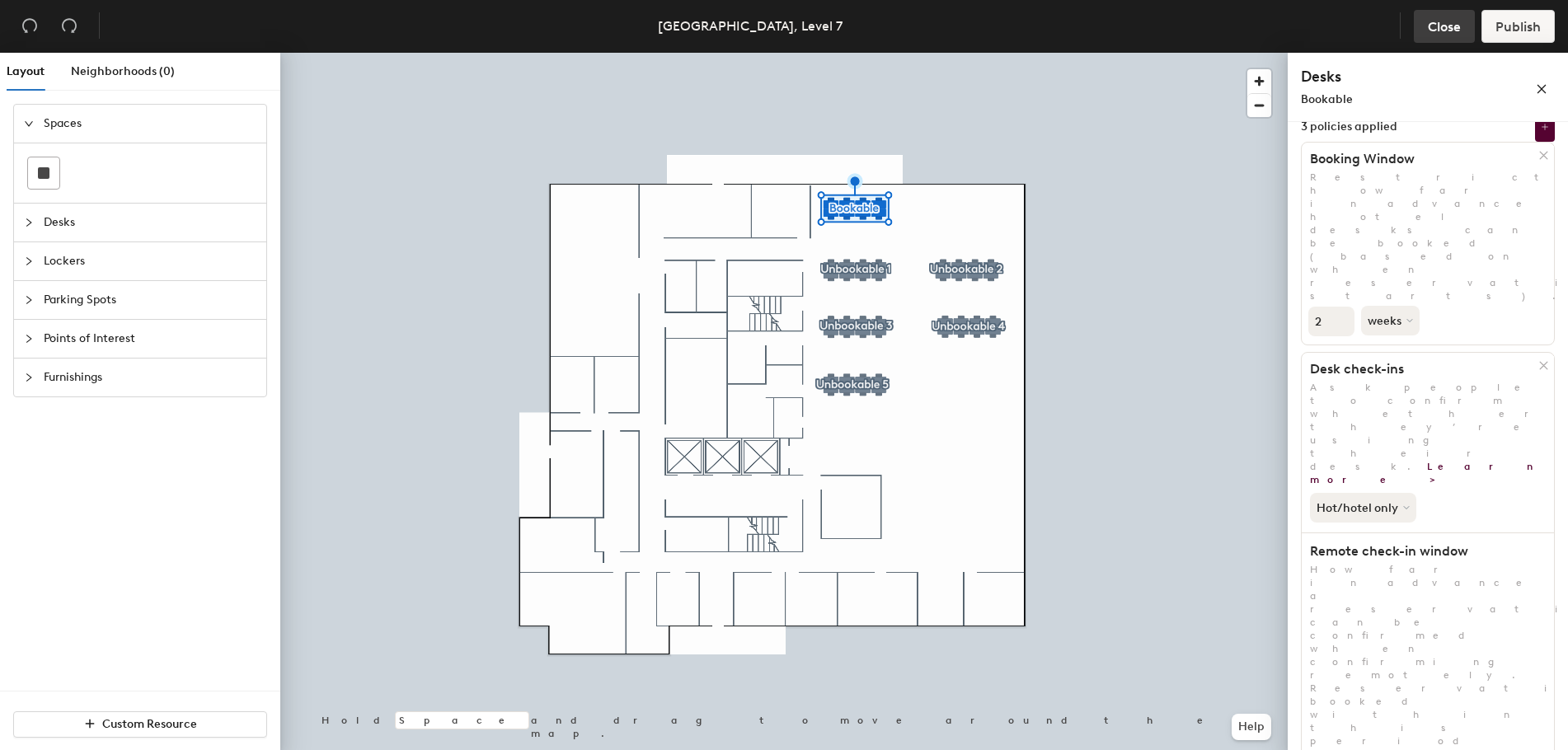
click at [1441, 27] on span "Close" at bounding box center [1444, 26] width 33 height 16
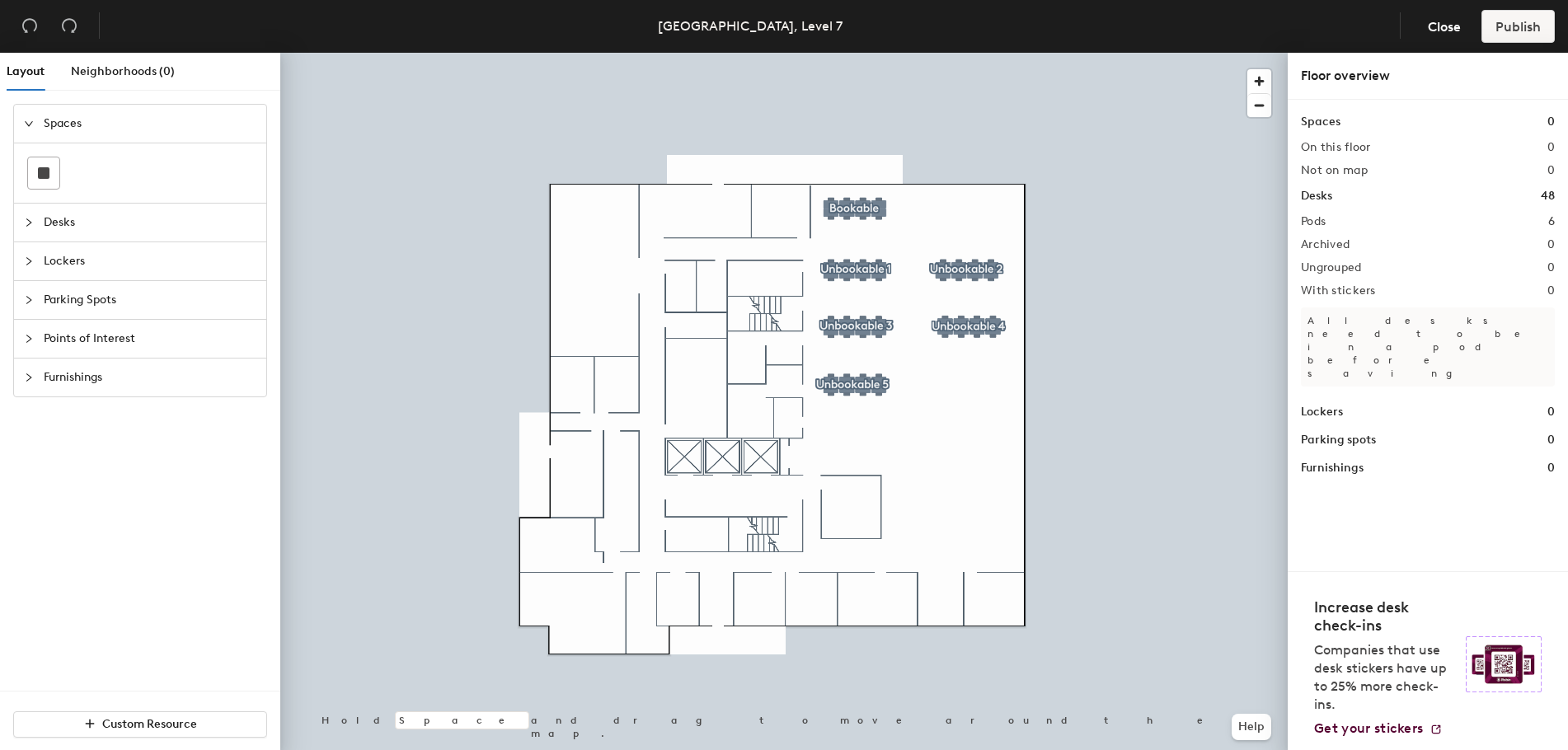
click at [865, 53] on div at bounding box center [784, 53] width 1008 height 0
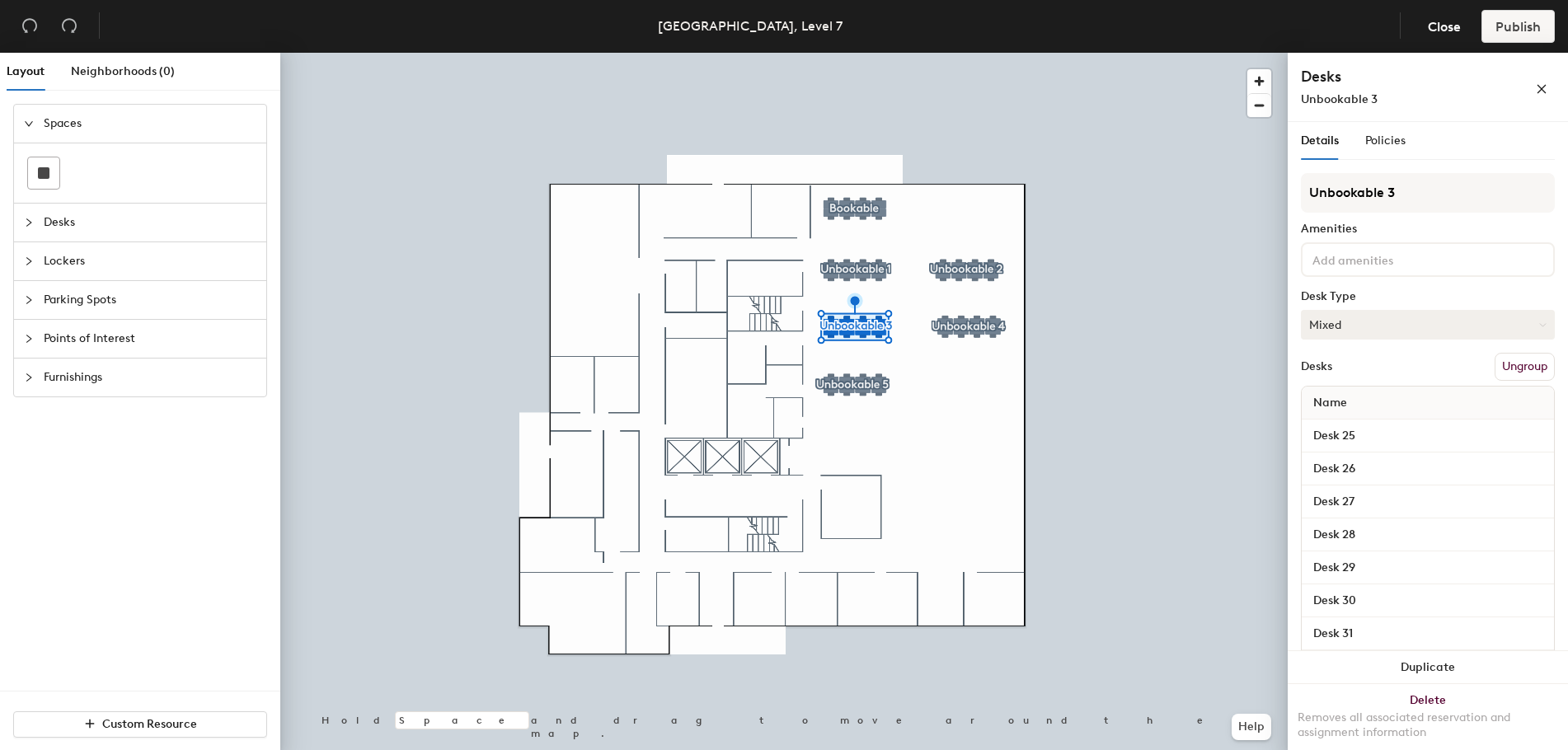
click at [1358, 328] on button "Mixed" at bounding box center [1428, 324] width 254 height 29
click at [1327, 422] on div "Hoteled" at bounding box center [1384, 426] width 165 height 25
click at [959, 53] on div at bounding box center [784, 53] width 1008 height 0
click at [948, 53] on div at bounding box center [784, 53] width 1008 height 0
click at [843, 53] on div at bounding box center [784, 53] width 1008 height 0
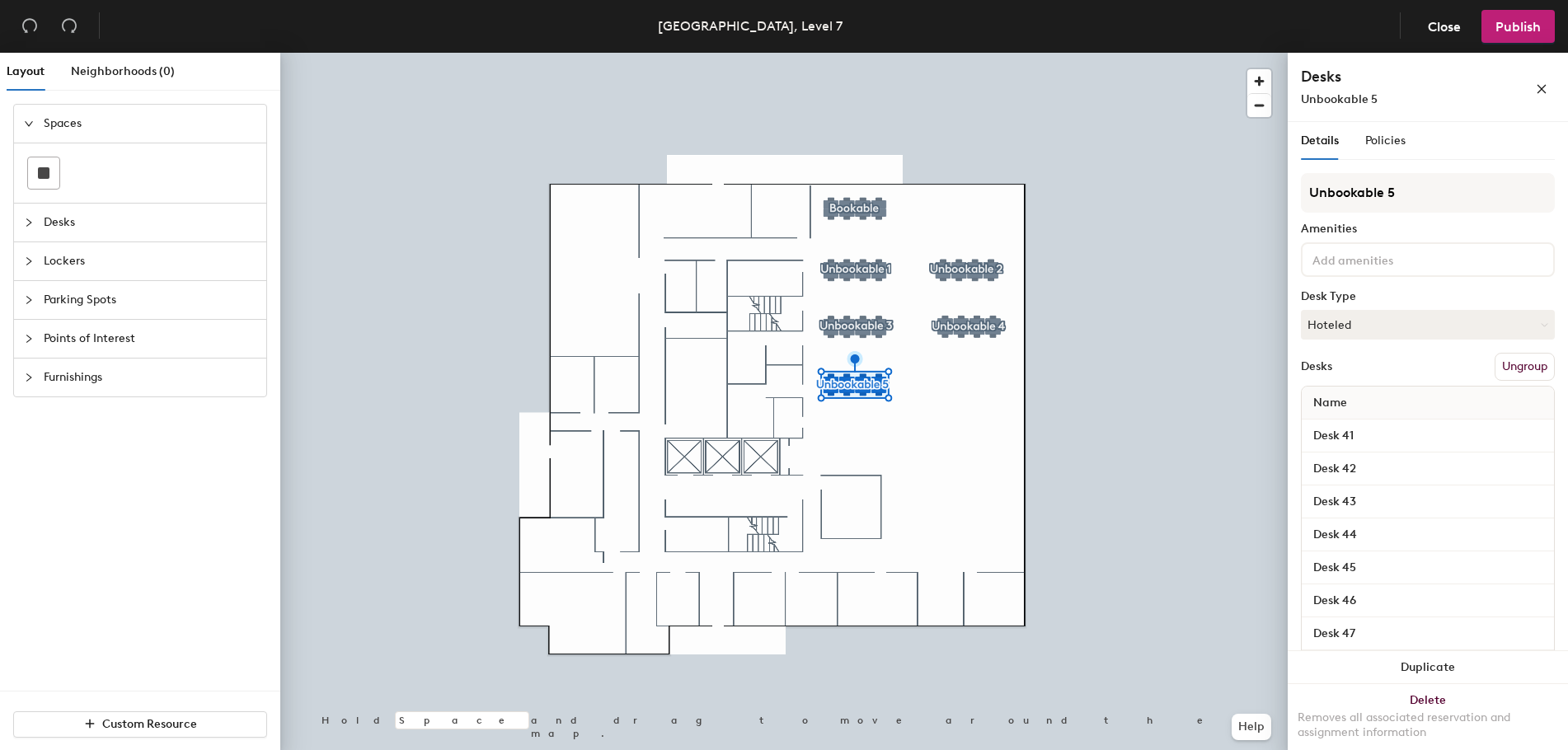
click at [850, 53] on div at bounding box center [784, 53] width 1008 height 0
click at [981, 53] on div at bounding box center [784, 53] width 1008 height 0
click at [860, 53] on div at bounding box center [784, 53] width 1008 height 0
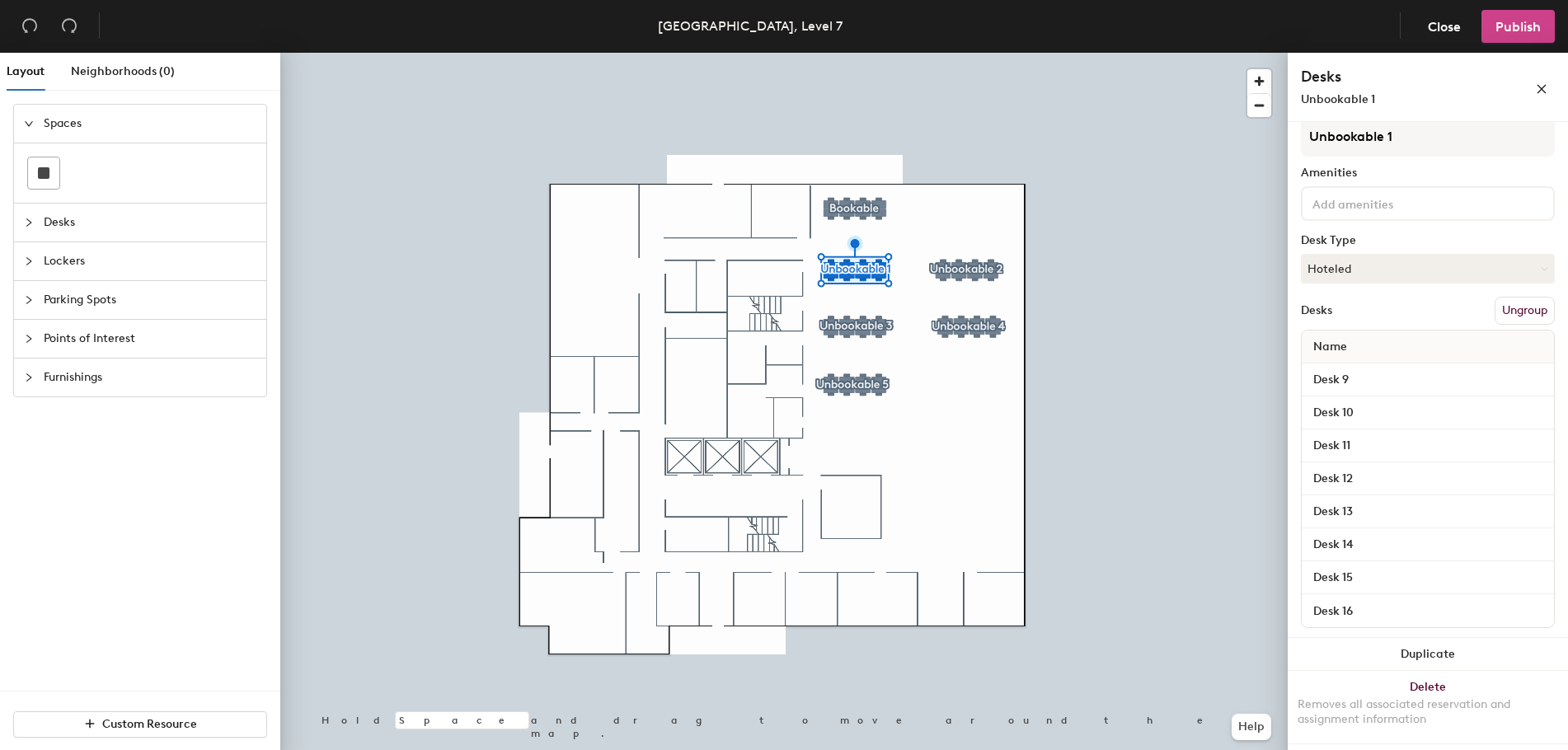
click at [1510, 32] on span "Publish" at bounding box center [1519, 26] width 45 height 16
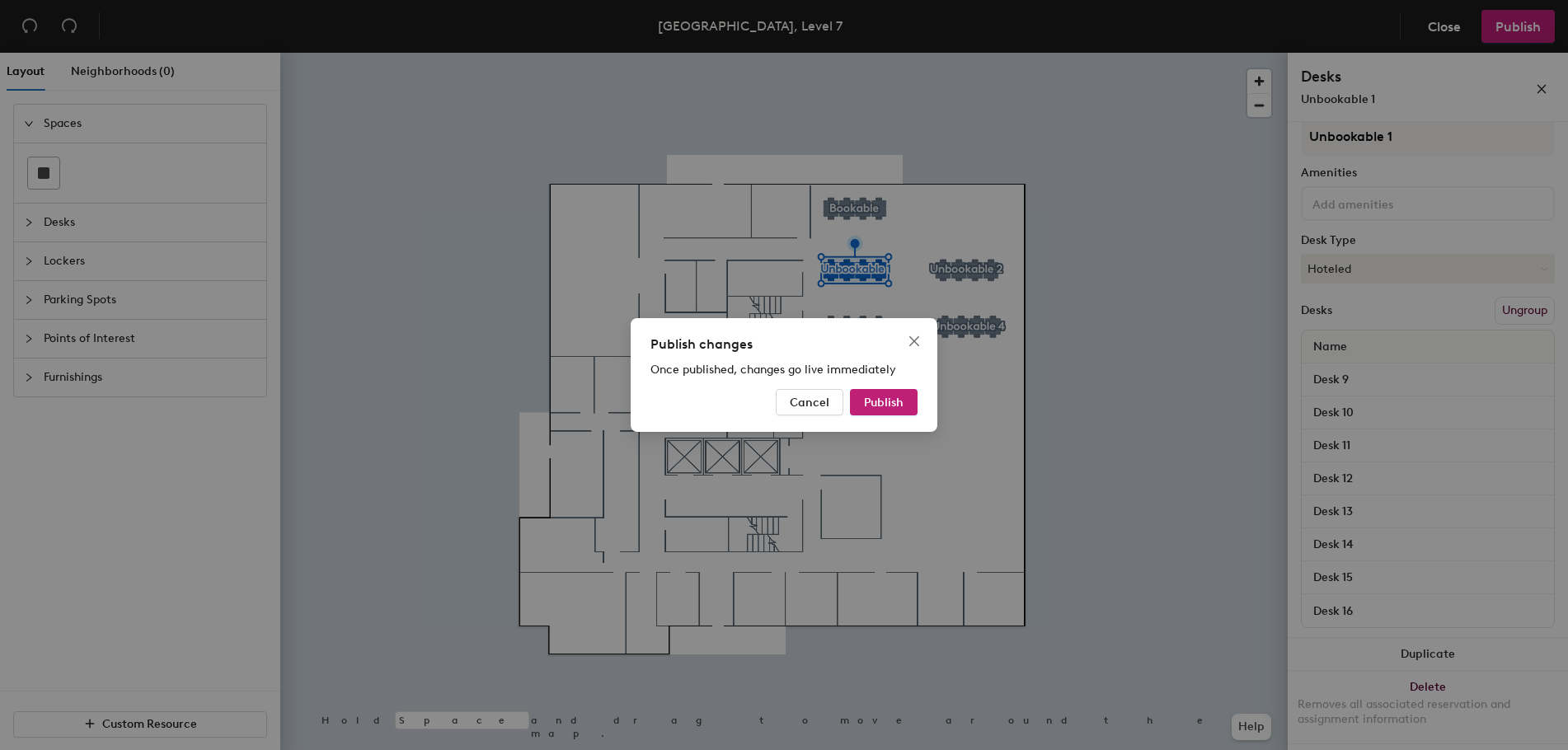
click at [875, 426] on div "Publish changes Once published, changes go live immediately Cancel Publish" at bounding box center [784, 375] width 307 height 113
click at [872, 409] on span "Publish" at bounding box center [884, 402] width 40 height 14
